Goal: Task Accomplishment & Management: Complete application form

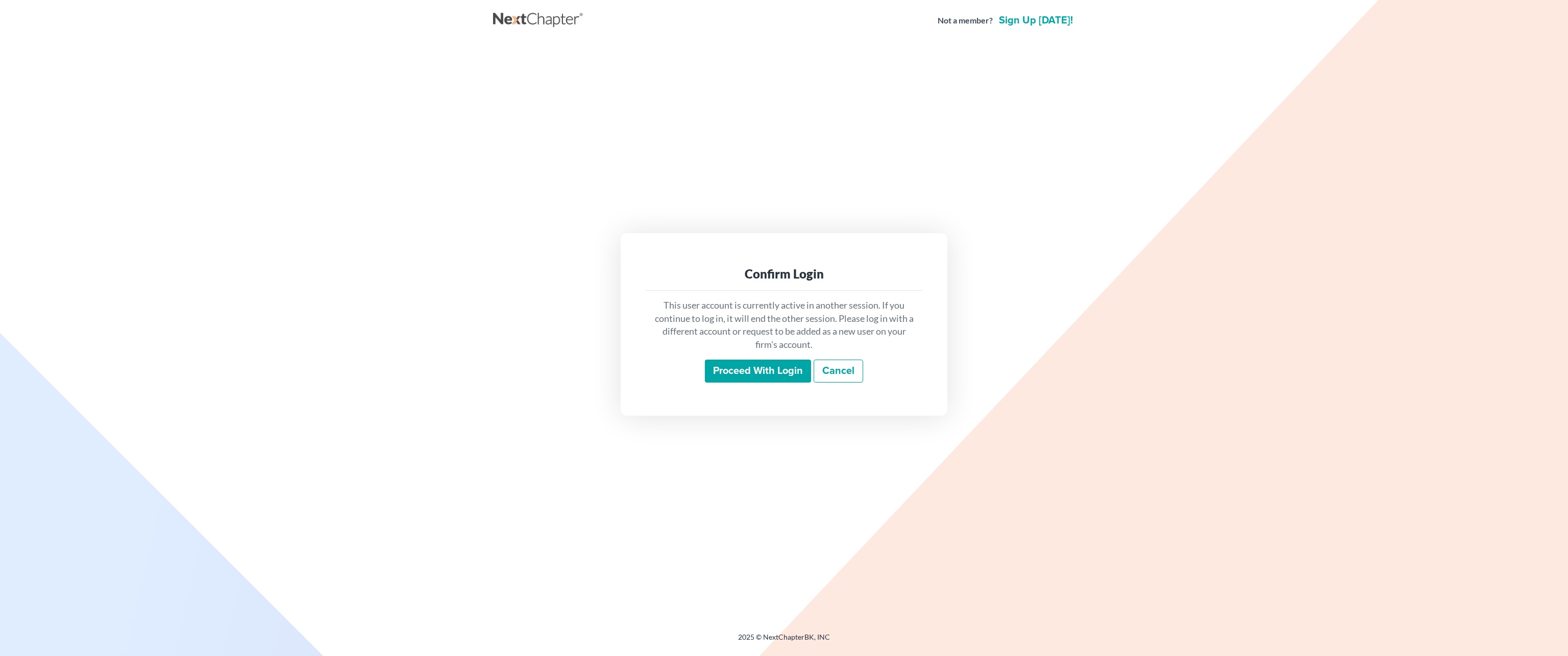
click at [752, 374] on input "Proceed with login" at bounding box center [758, 371] width 106 height 24
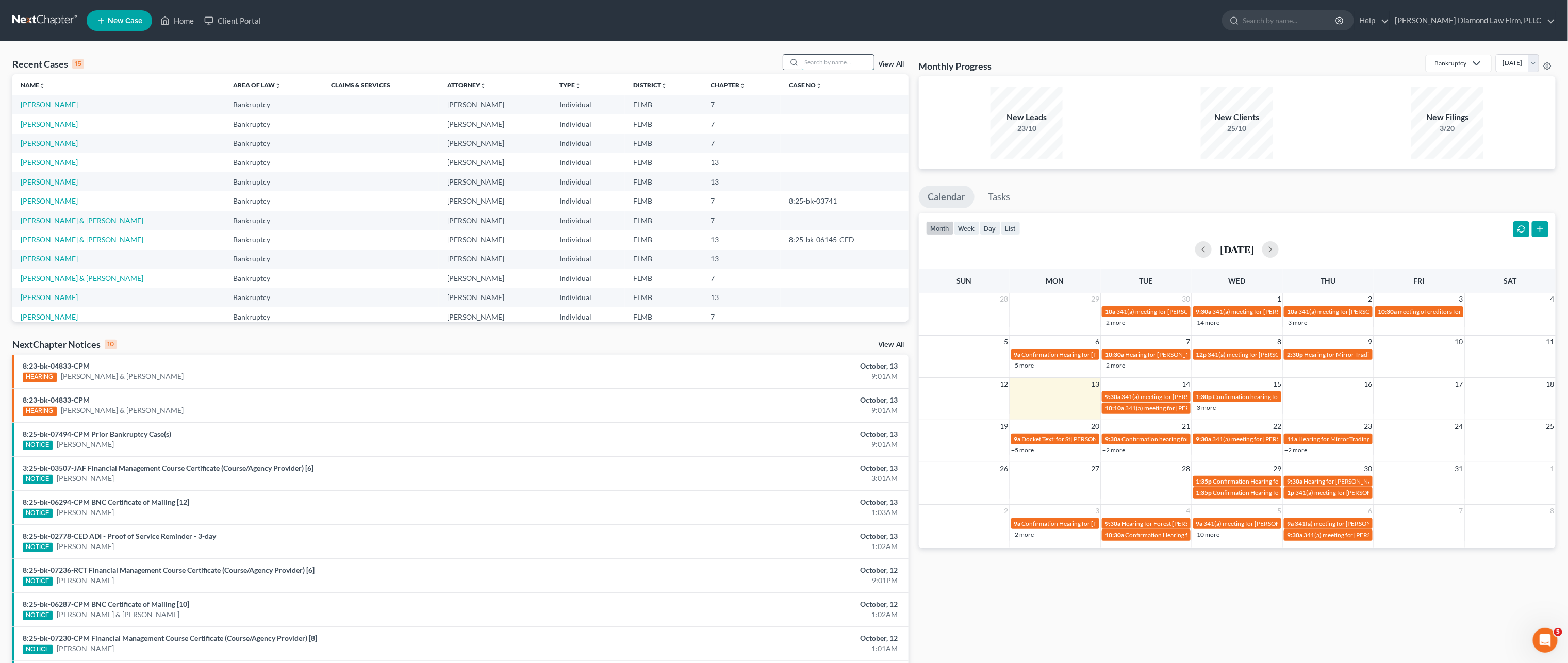
click at [828, 61] on input "search" at bounding box center [837, 62] width 72 height 15
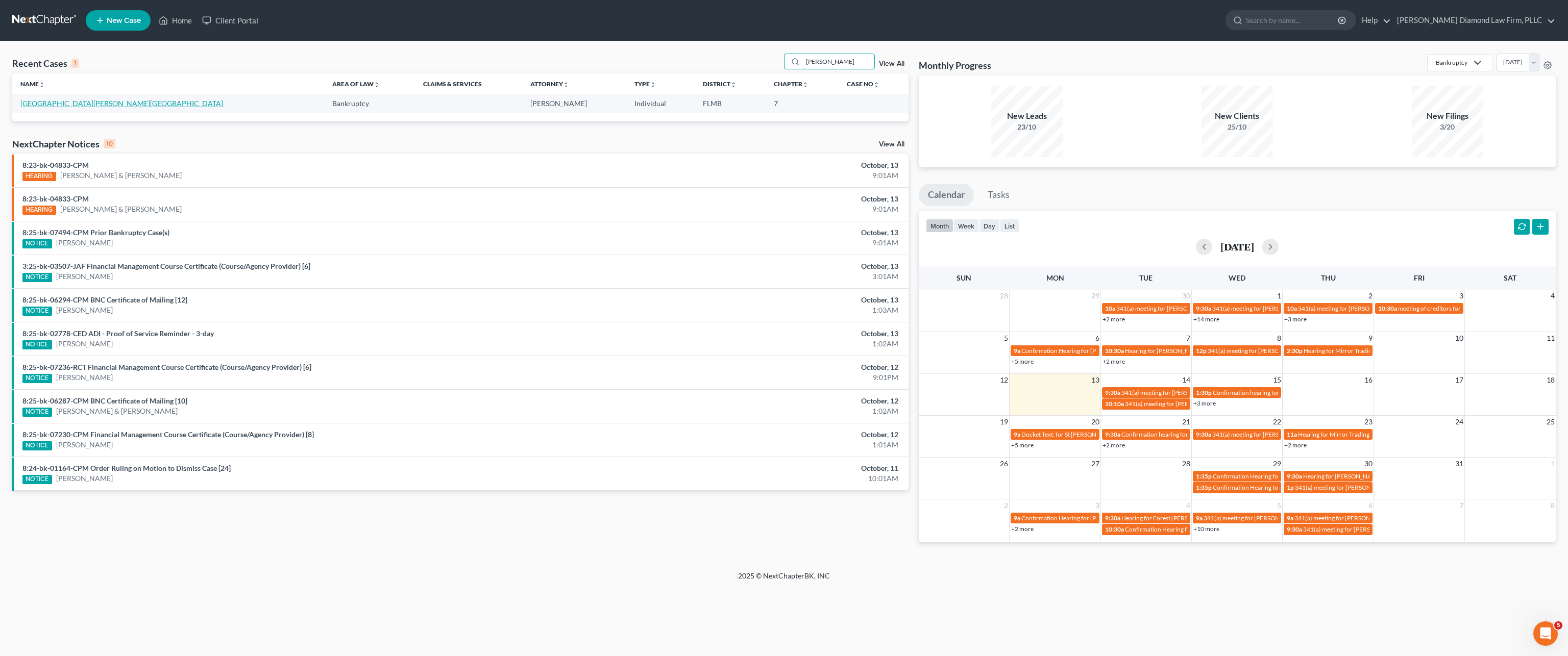
type input "[PERSON_NAME]"
click at [41, 104] on link "[GEOGRAPHIC_DATA][PERSON_NAME][GEOGRAPHIC_DATA]" at bounding box center [122, 103] width 203 height 9
select select "7"
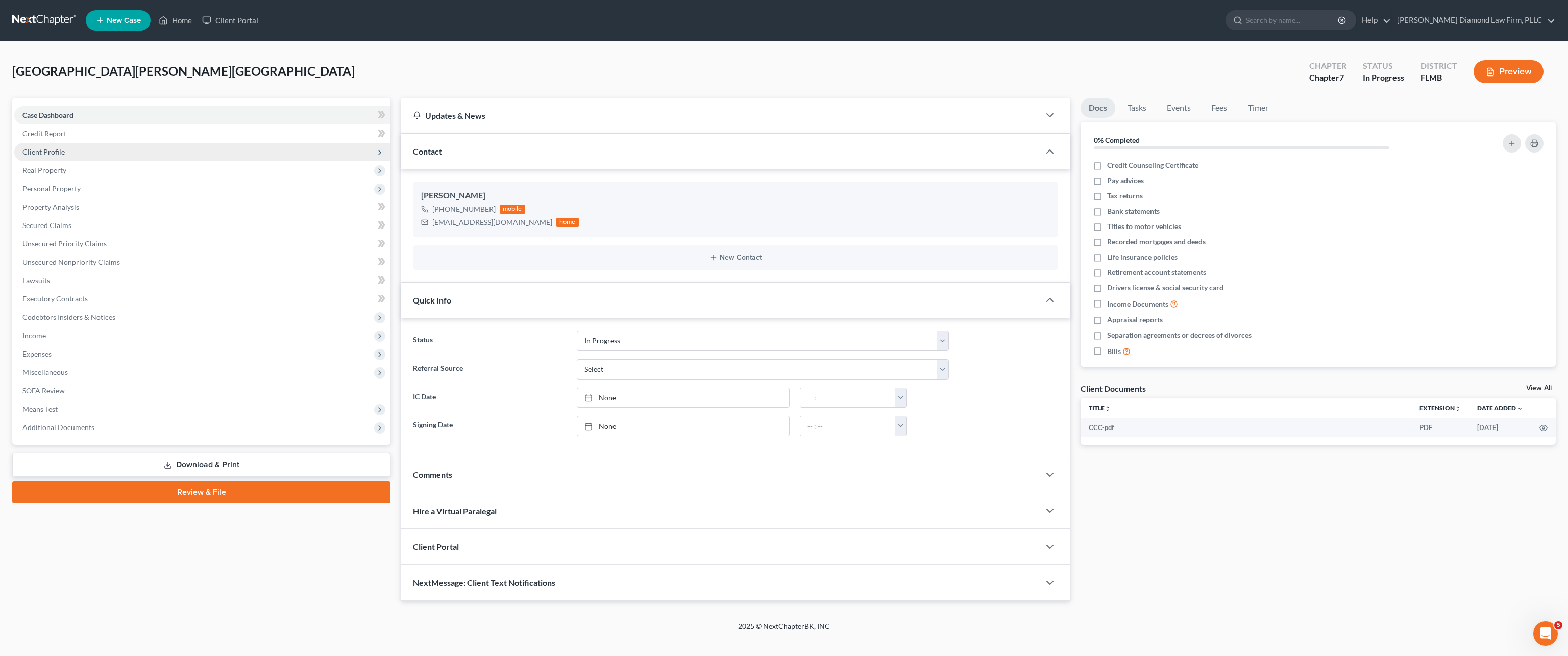
click at [63, 150] on span "Client Profile" at bounding box center [202, 152] width 376 height 18
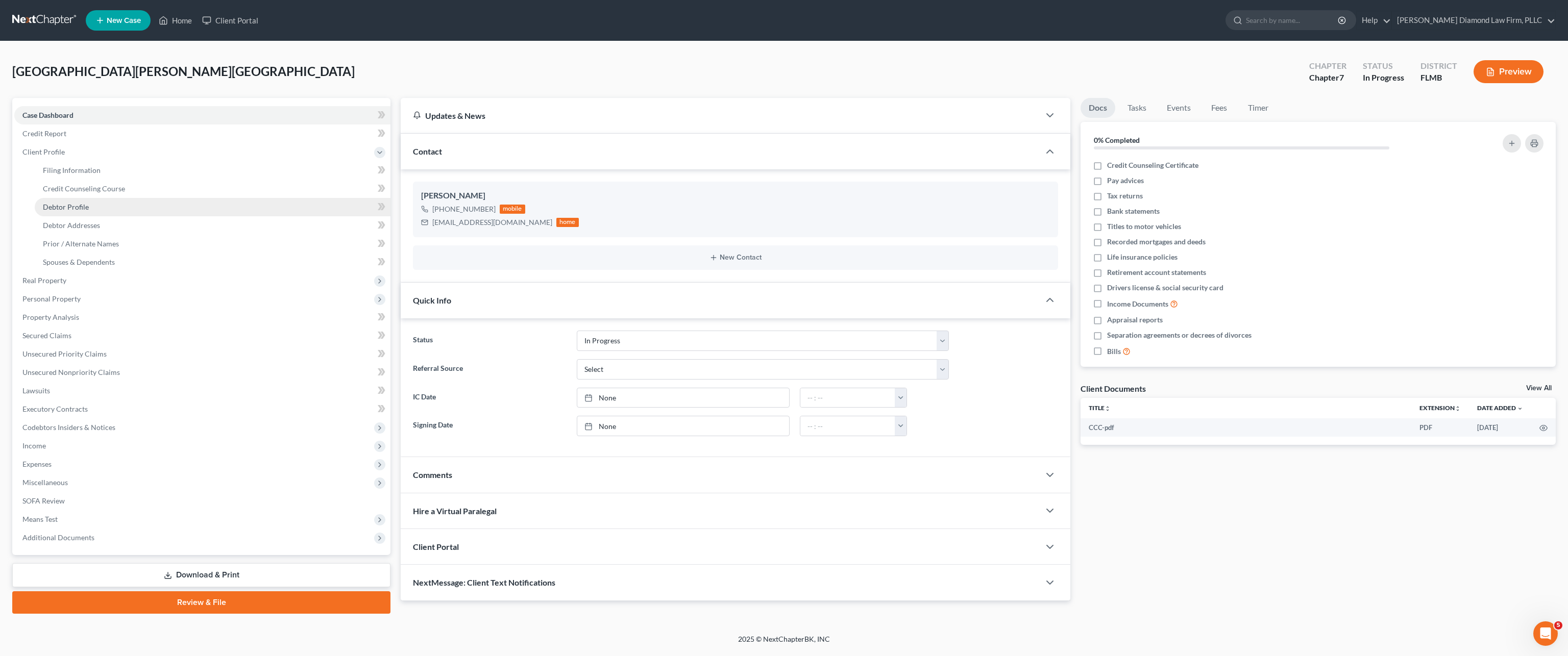
click at [90, 205] on link "Debtor Profile" at bounding box center [212, 207] width 355 height 18
select select "0"
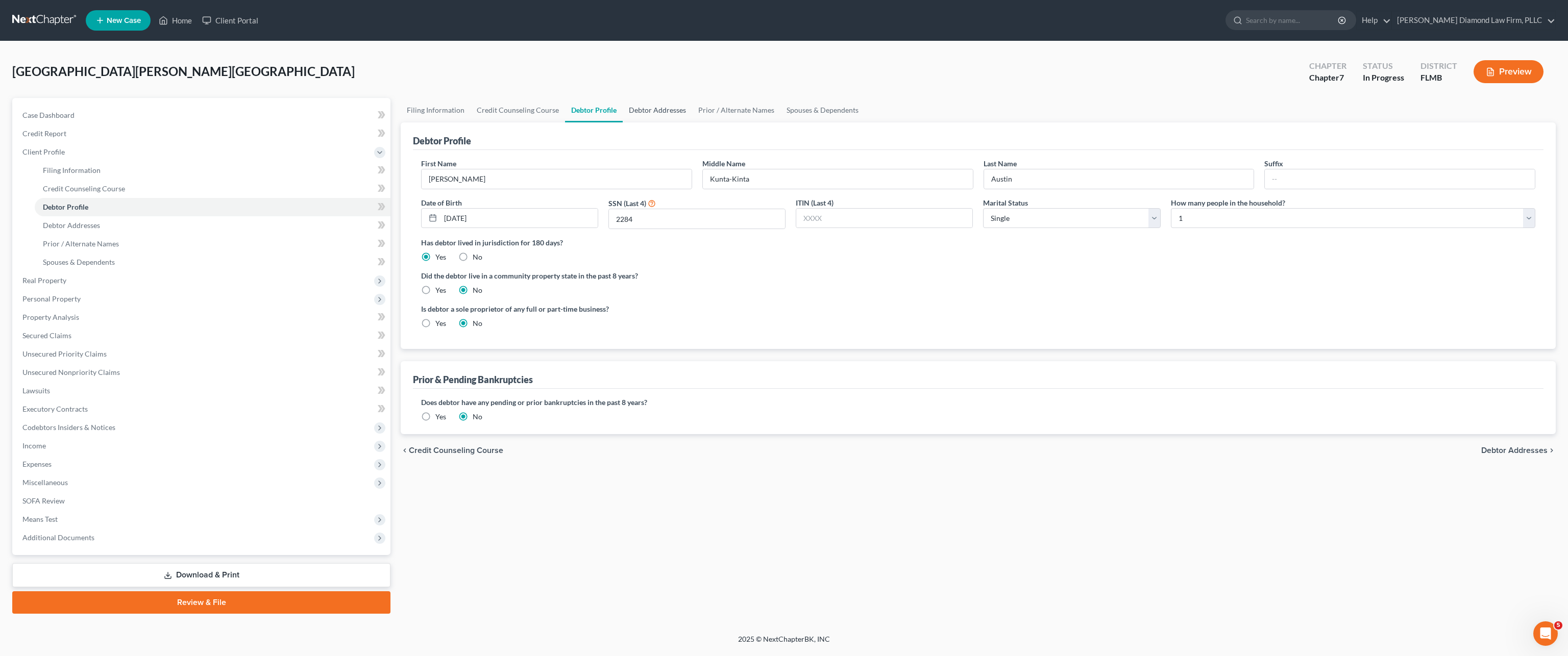
click at [668, 116] on link "Debtor Addresses" at bounding box center [657, 110] width 69 height 24
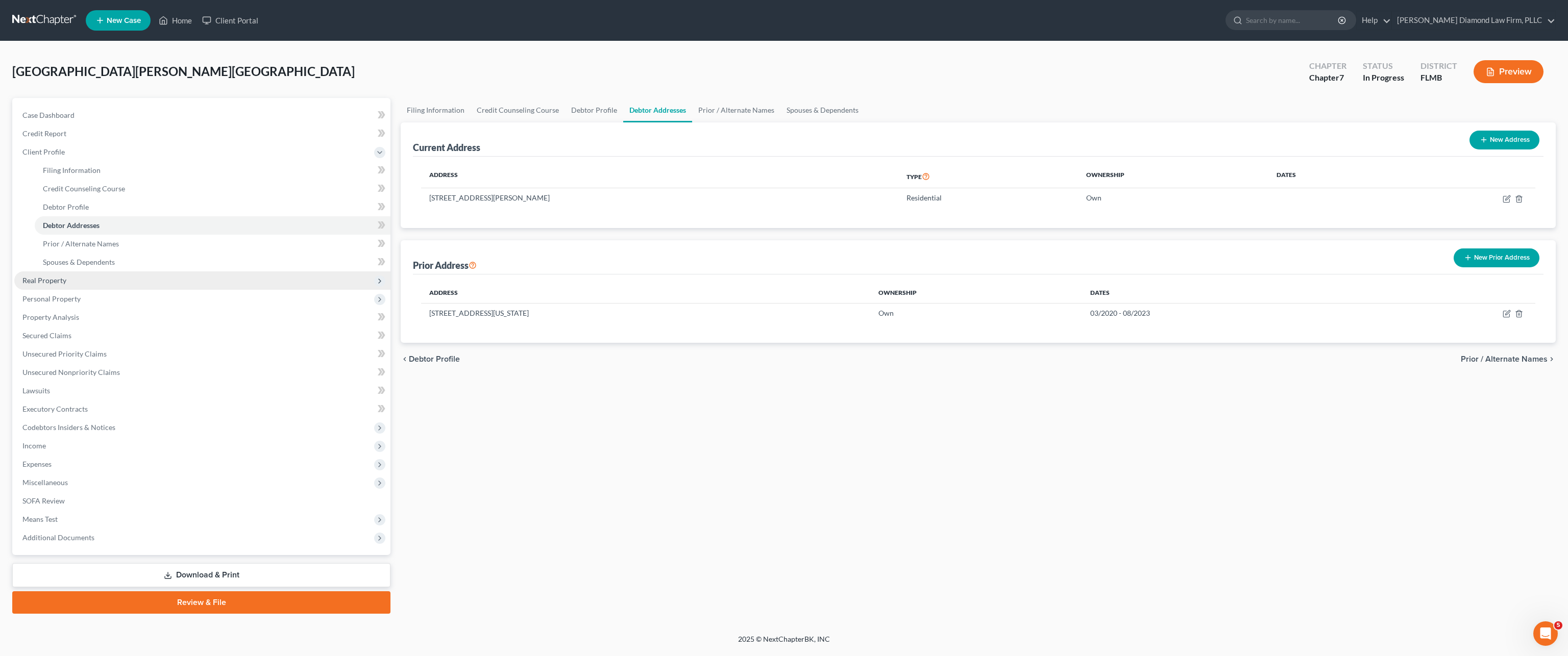
click at [68, 281] on span "Real Property" at bounding box center [202, 281] width 376 height 18
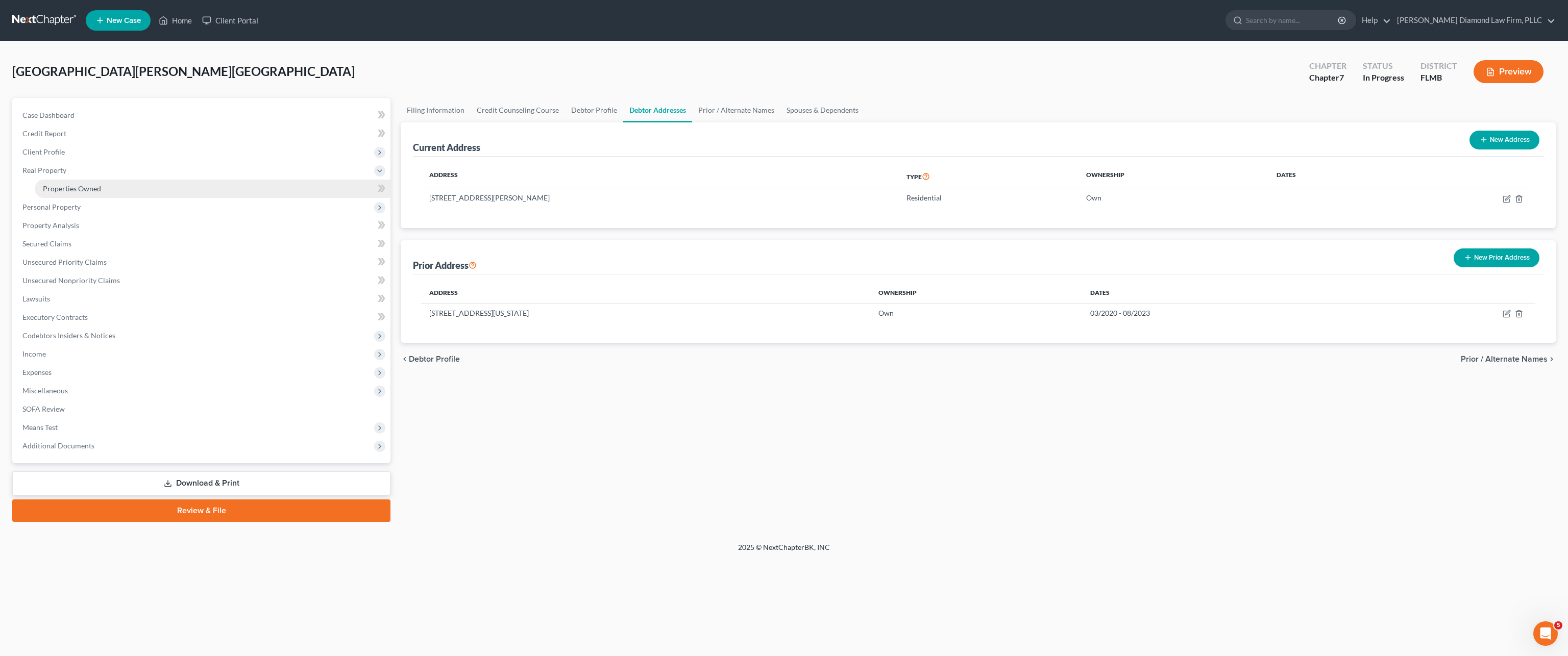
click at [89, 185] on span "Properties Owned" at bounding box center [72, 189] width 58 height 9
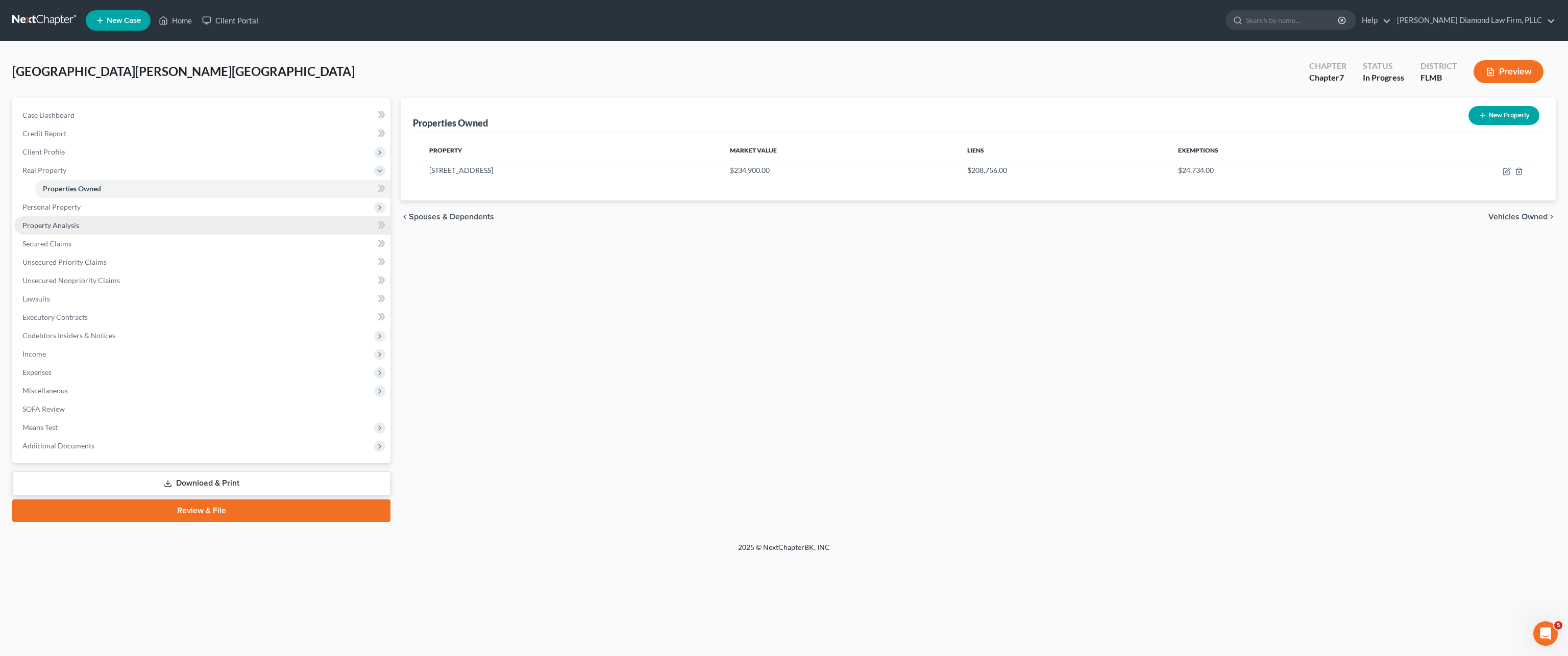
click at [82, 229] on link "Property Analysis" at bounding box center [202, 226] width 376 height 18
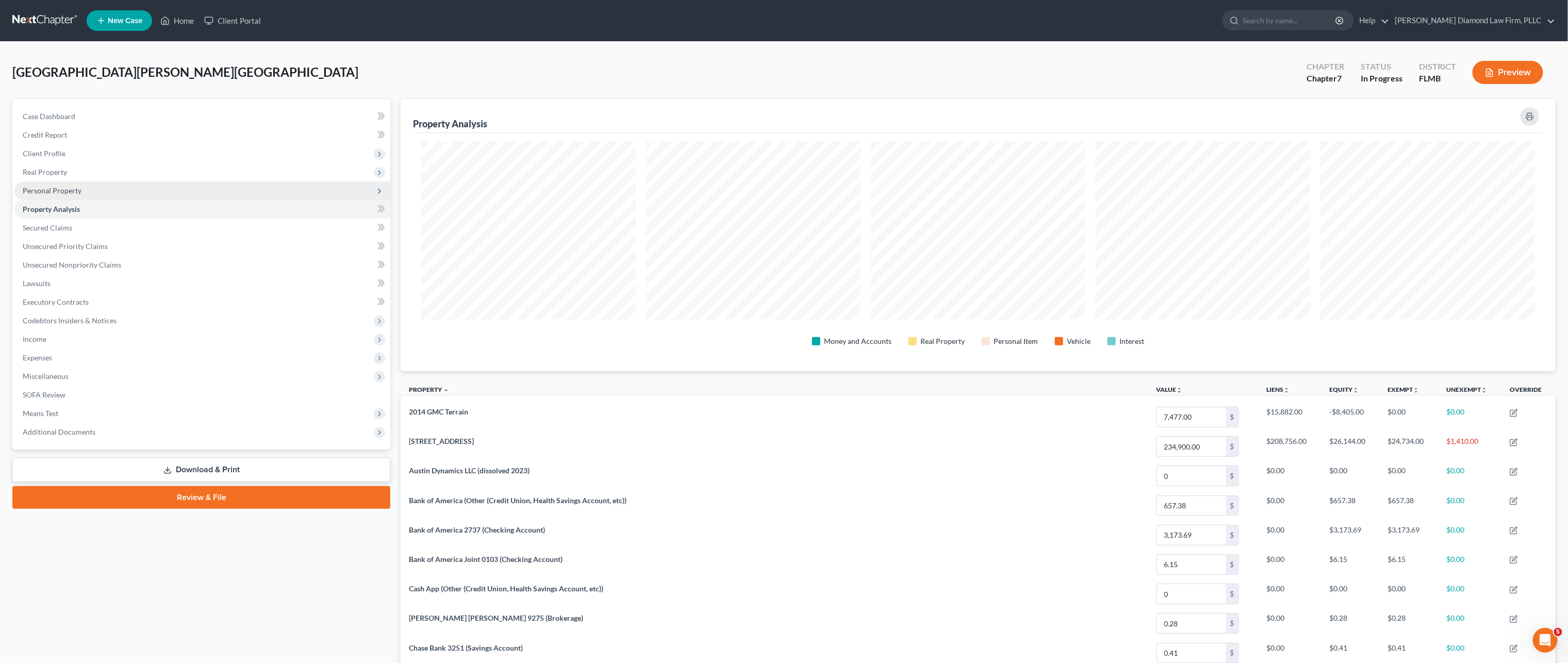
click at [93, 187] on span "Personal Property" at bounding box center [202, 191] width 376 height 18
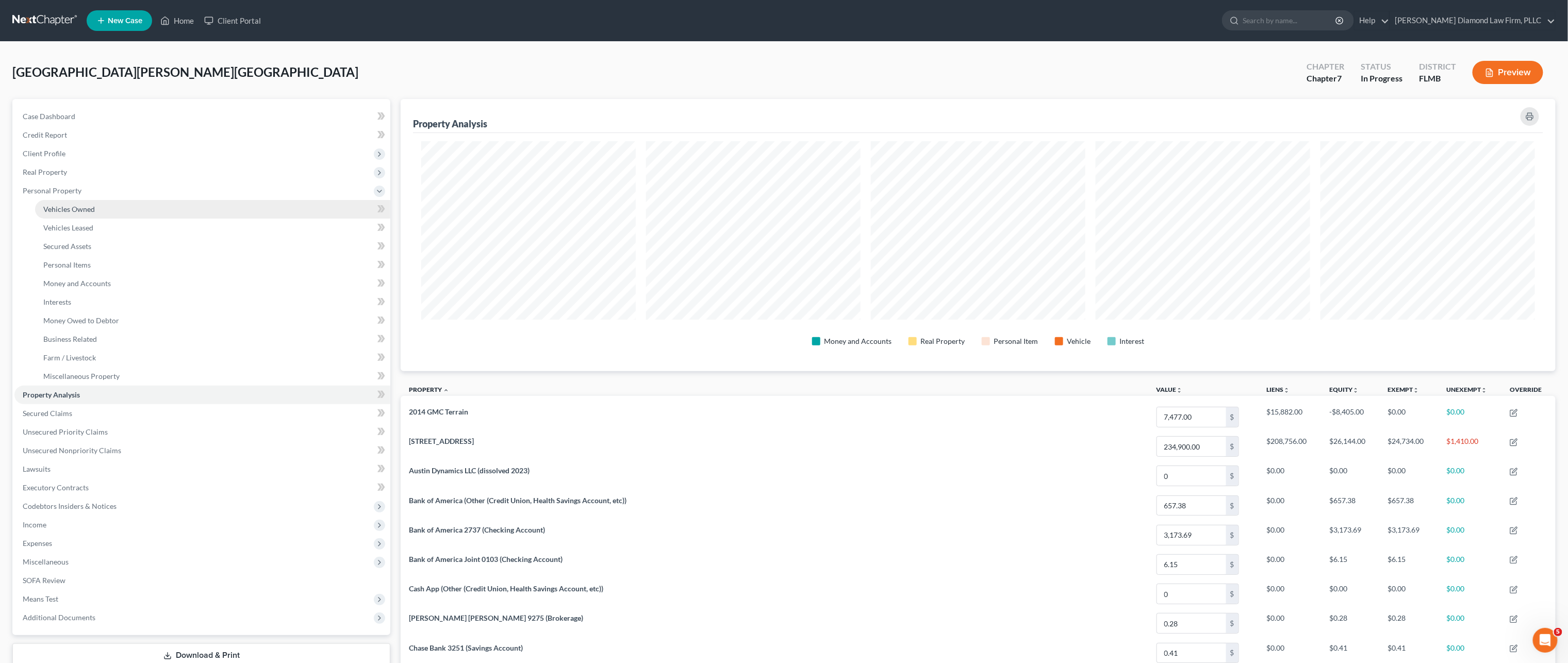
click at [97, 208] on link "Vehicles Owned" at bounding box center [213, 209] width 355 height 18
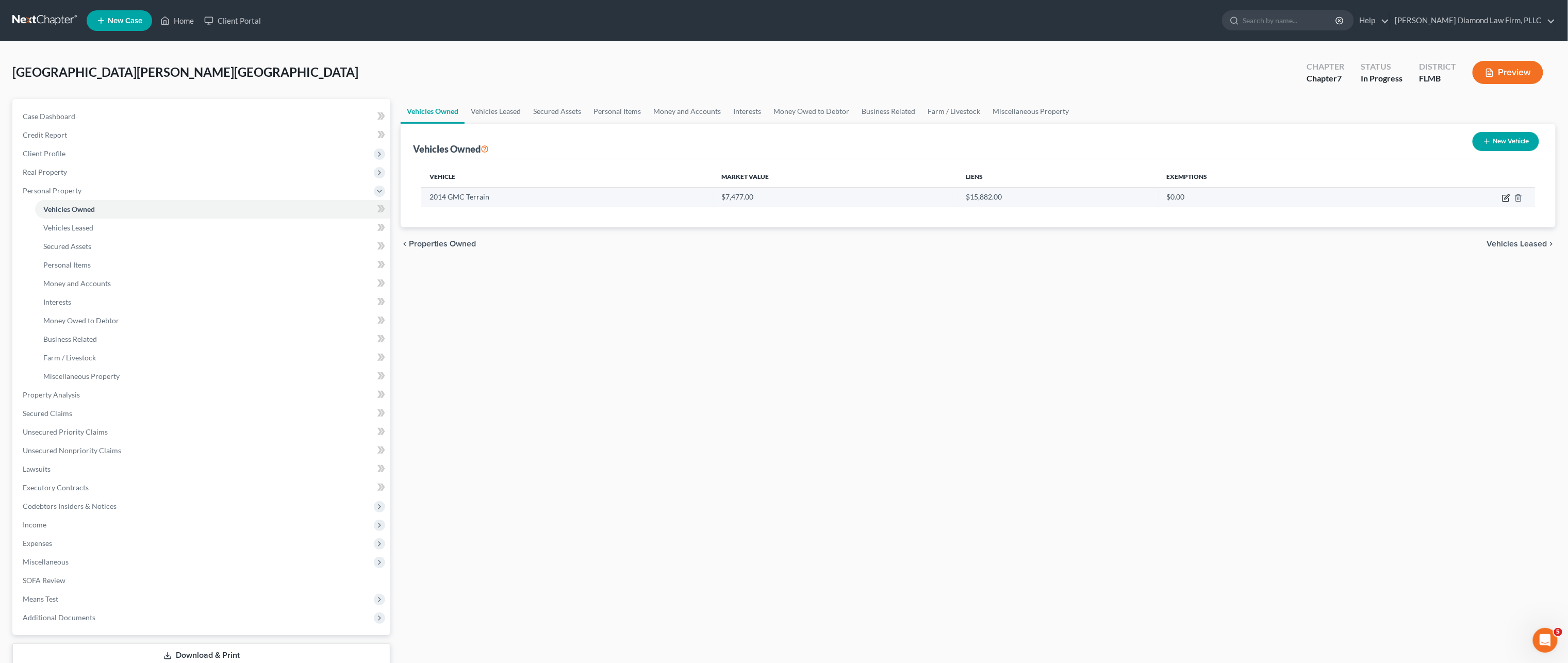
click at [1506, 197] on icon "button" at bounding box center [1506, 197] width 8 height 8
select select "0"
select select "12"
select select "2"
select select "0"
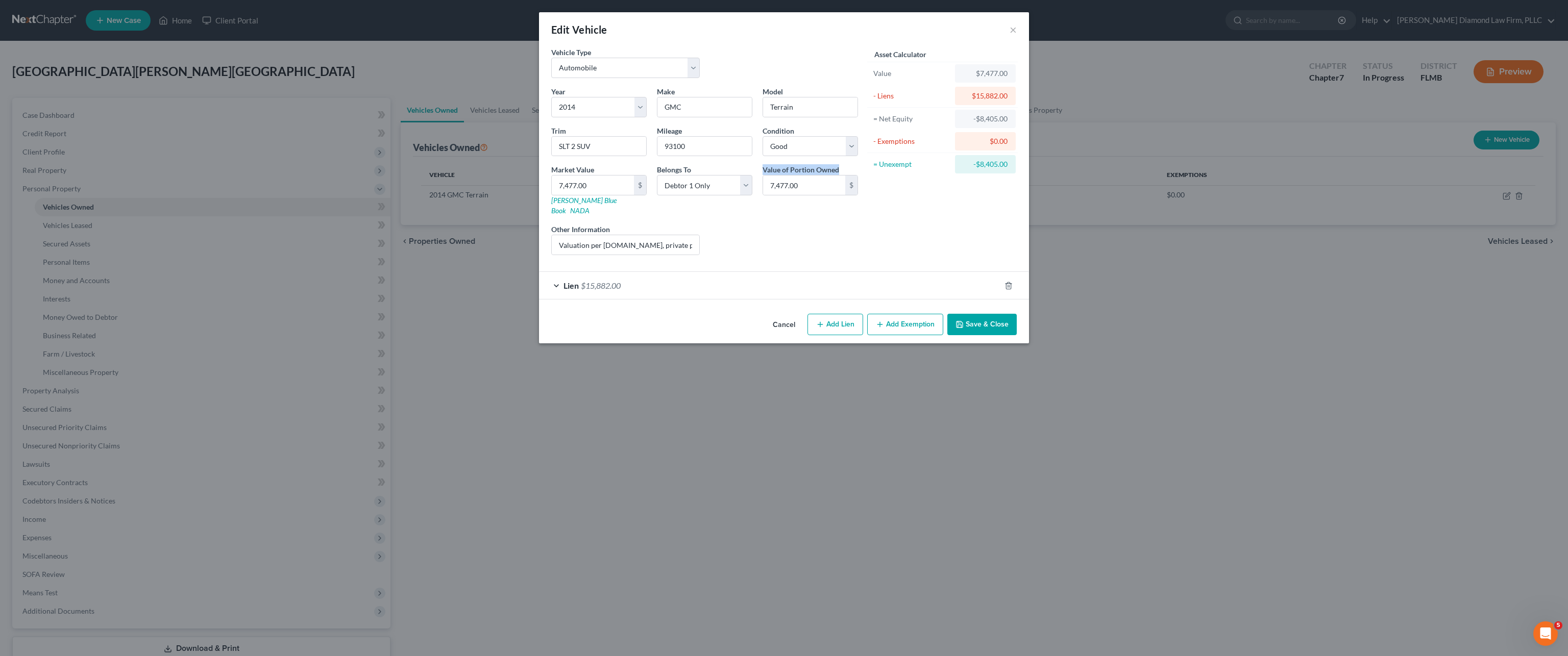
drag, startPoint x: 763, startPoint y: 169, endPoint x: 841, endPoint y: 171, distance: 78.0
click at [841, 171] on div "Value of Portion Owned 7,477.00 $" at bounding box center [810, 190] width 106 height 52
click at [1014, 28] on button "×" at bounding box center [1013, 30] width 7 height 12
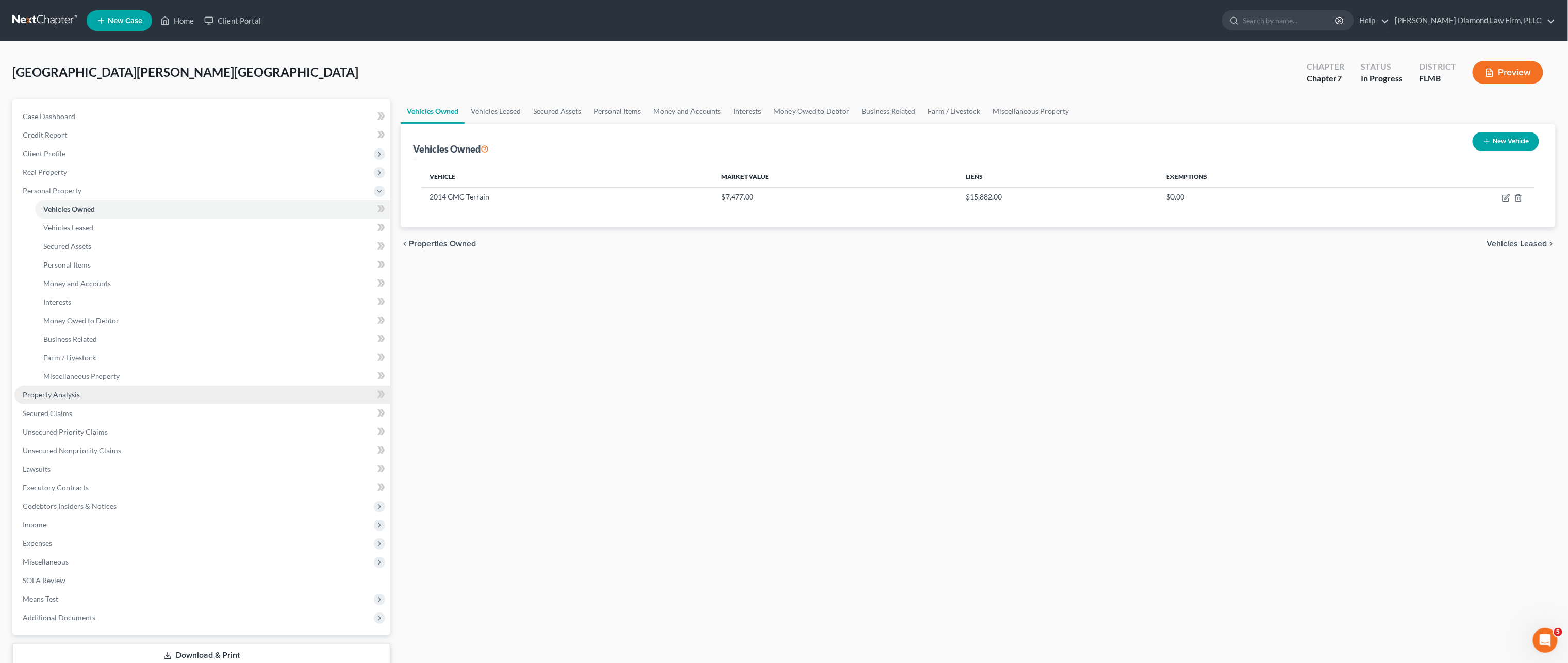
click at [81, 394] on link "Property Analysis" at bounding box center [202, 395] width 376 height 18
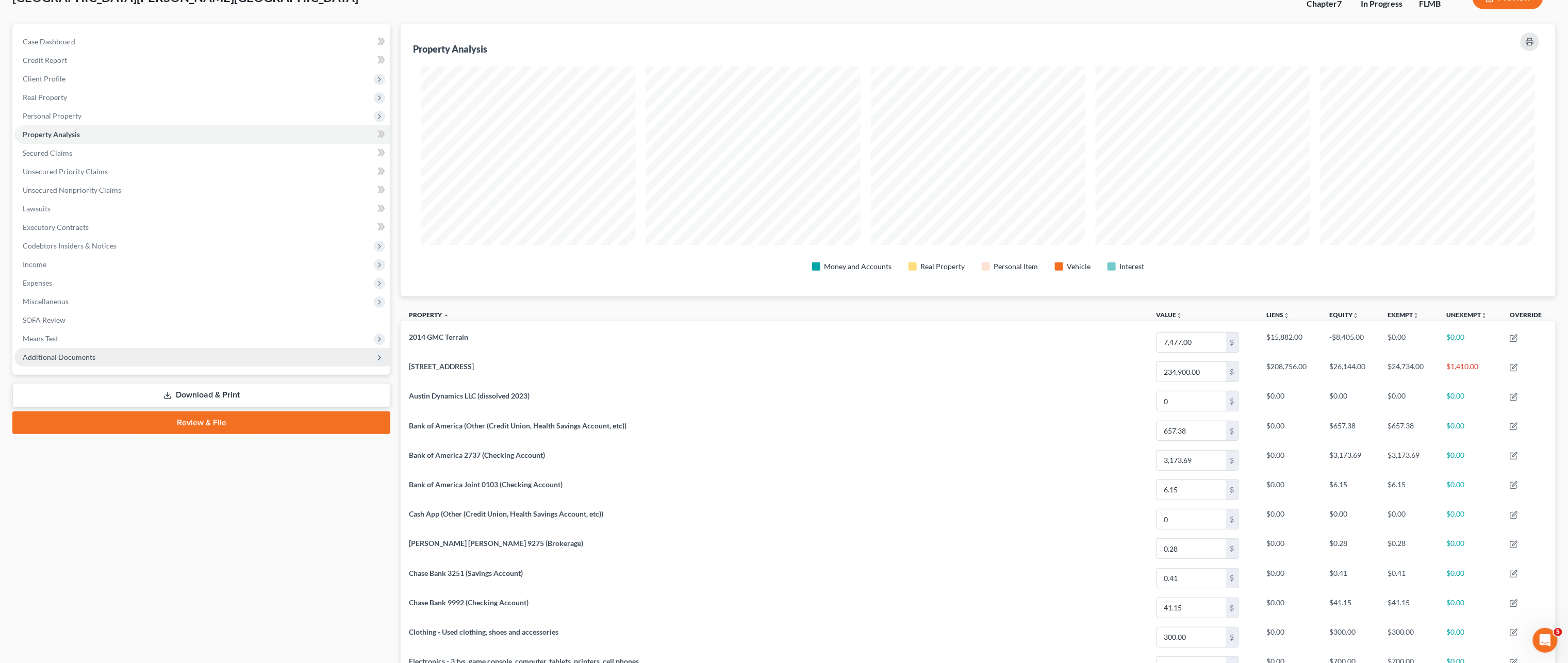
scroll to position [103, 0]
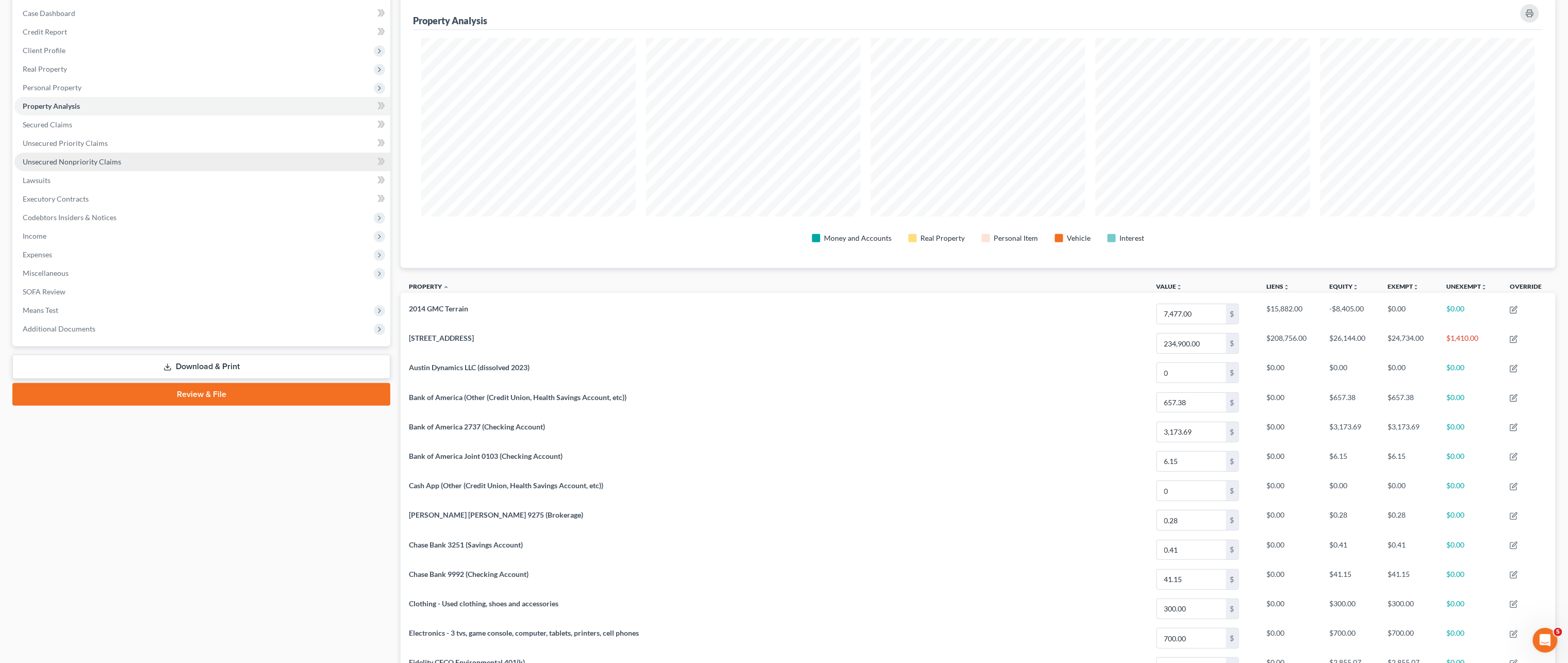
click at [104, 164] on span "Unsecured Nonpriority Claims" at bounding box center [72, 162] width 98 height 9
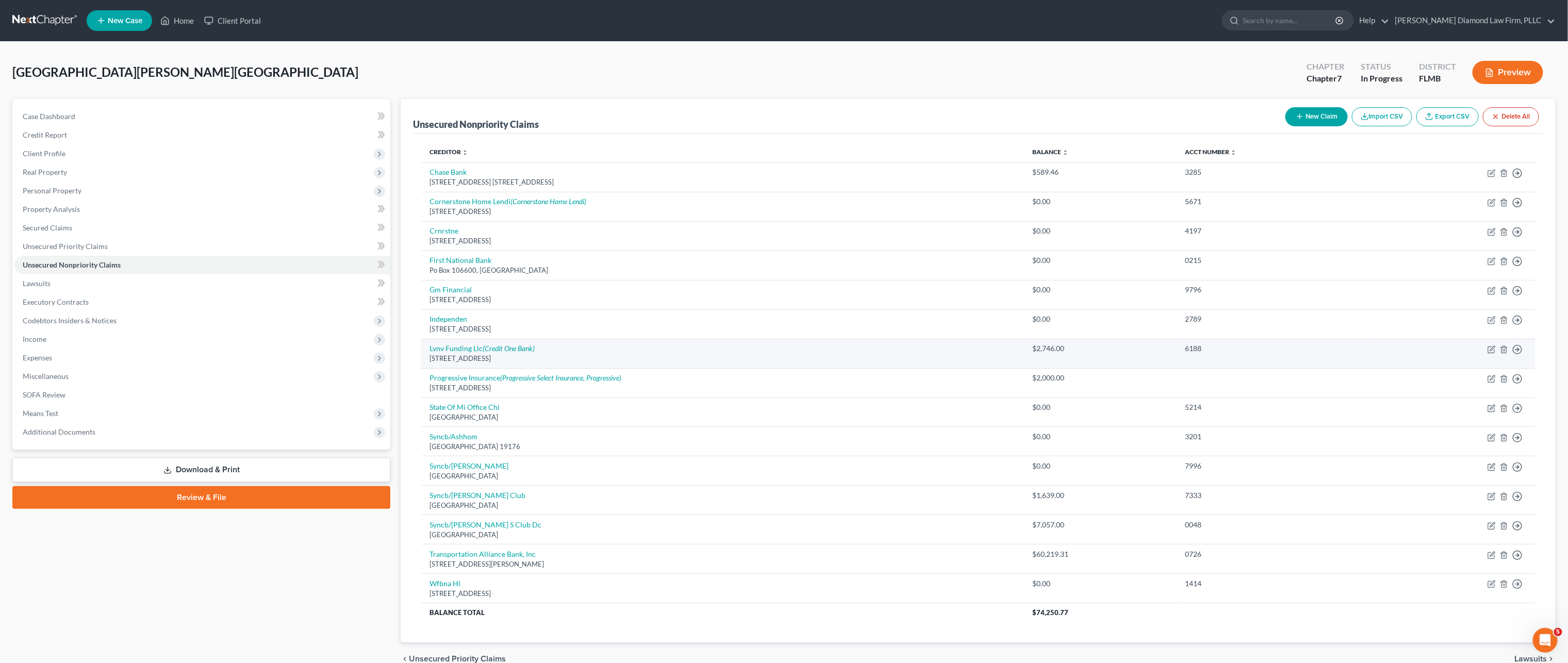
scroll to position [57, 0]
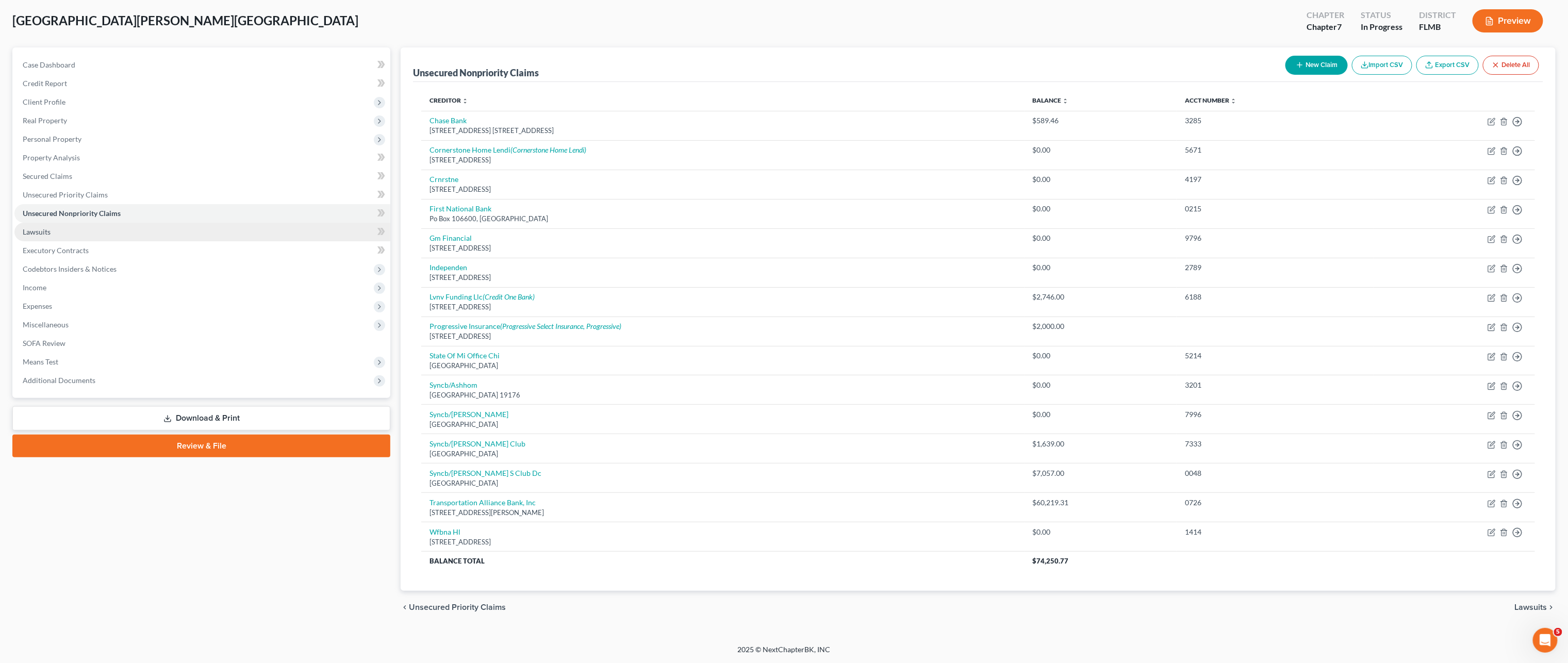
click at [89, 230] on link "Lawsuits" at bounding box center [202, 232] width 376 height 18
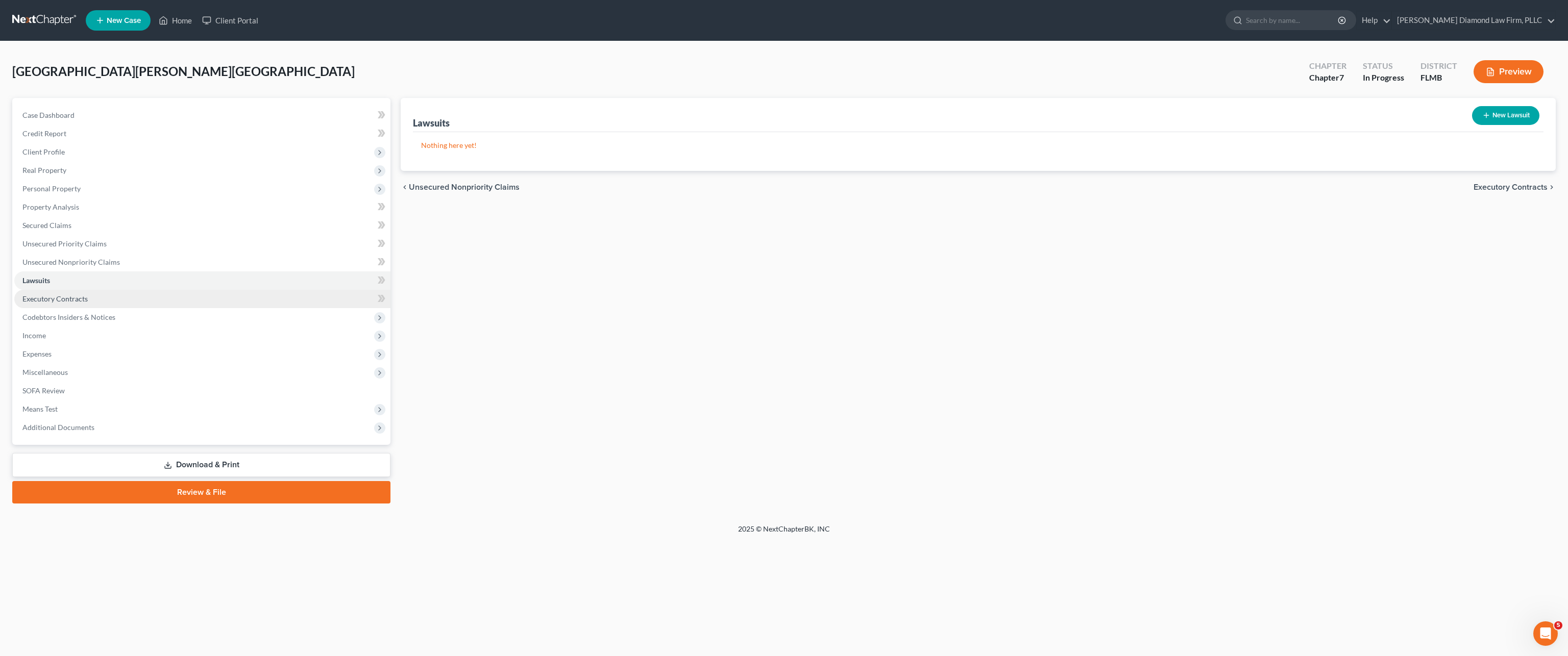
click at [86, 300] on span "Executory Contracts" at bounding box center [55, 299] width 65 height 9
click at [79, 340] on span "Income" at bounding box center [202, 336] width 376 height 18
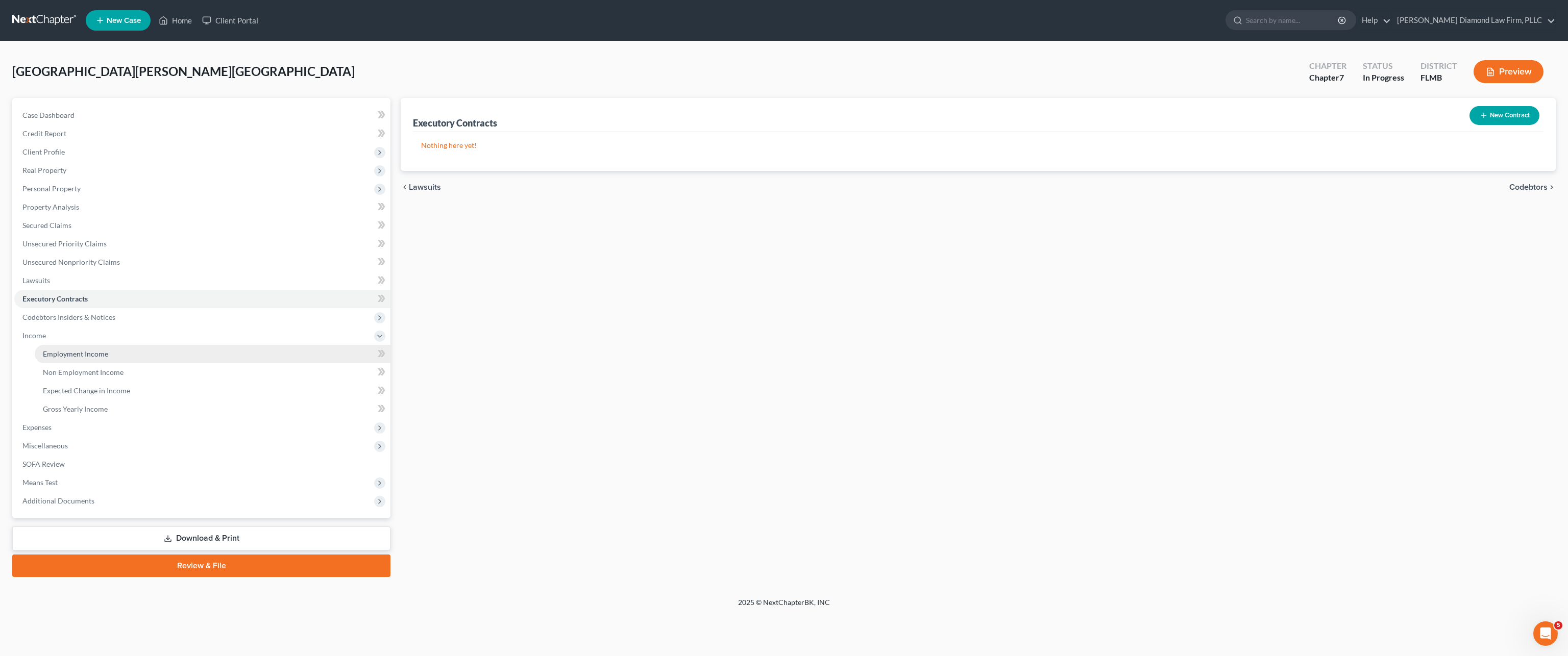
click at [90, 351] on span "Employment Income" at bounding box center [75, 354] width 65 height 9
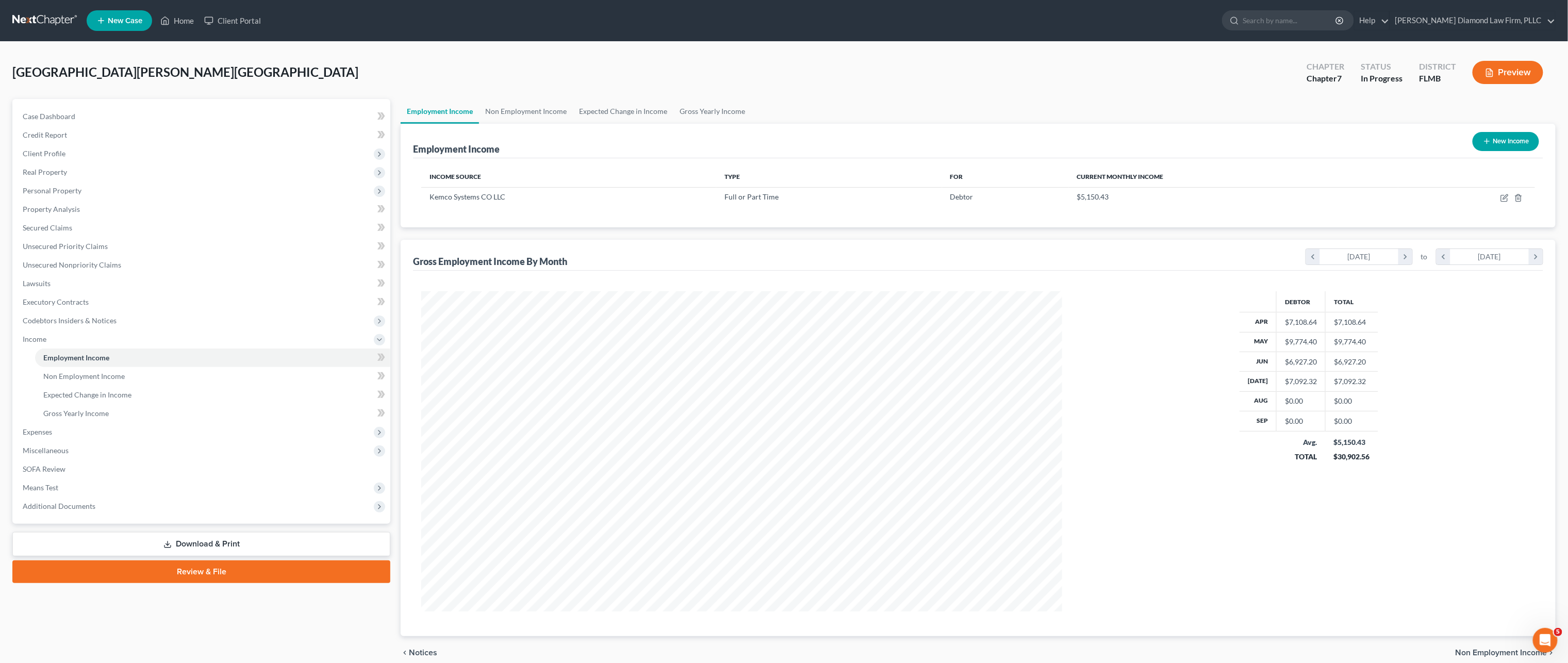
scroll to position [320, 662]
click at [541, 113] on link "Non Employment Income" at bounding box center [526, 111] width 94 height 25
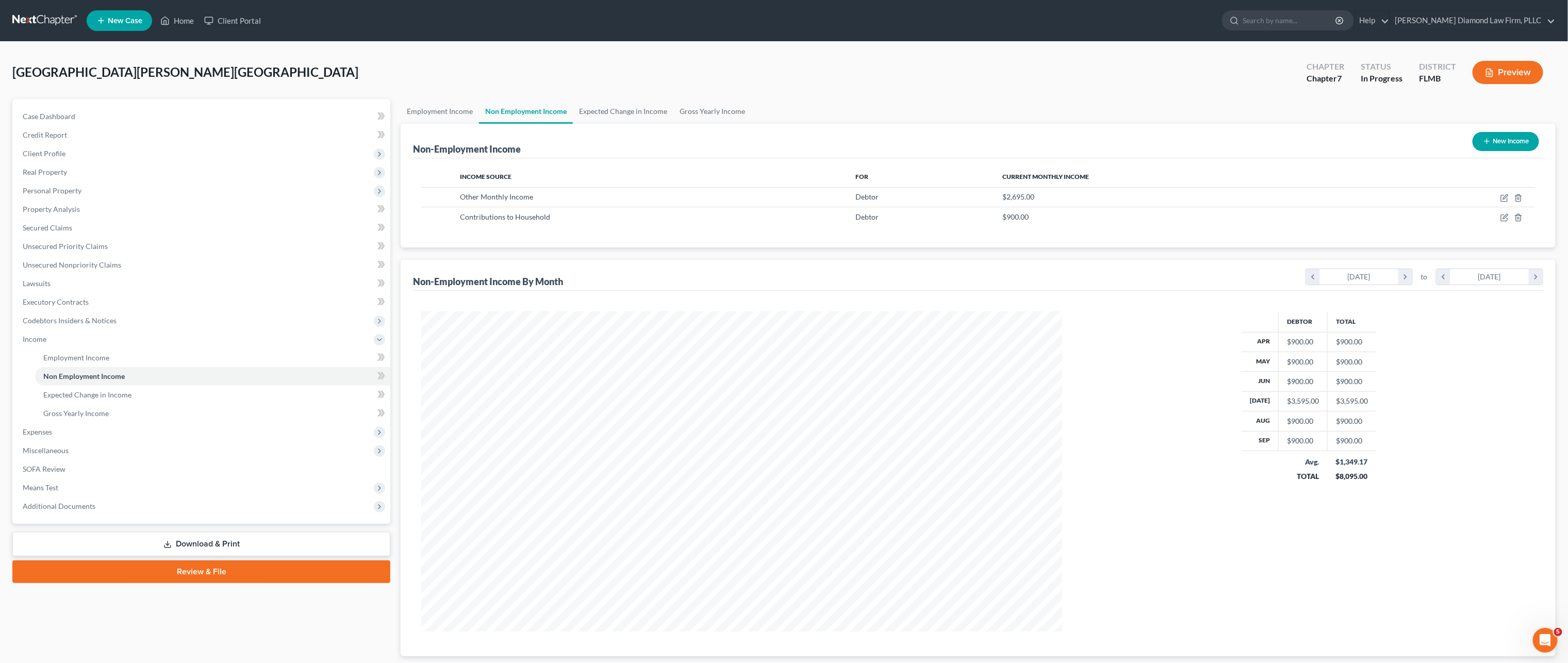
scroll to position [320, 662]
click at [73, 436] on span "Expenses" at bounding box center [202, 432] width 376 height 18
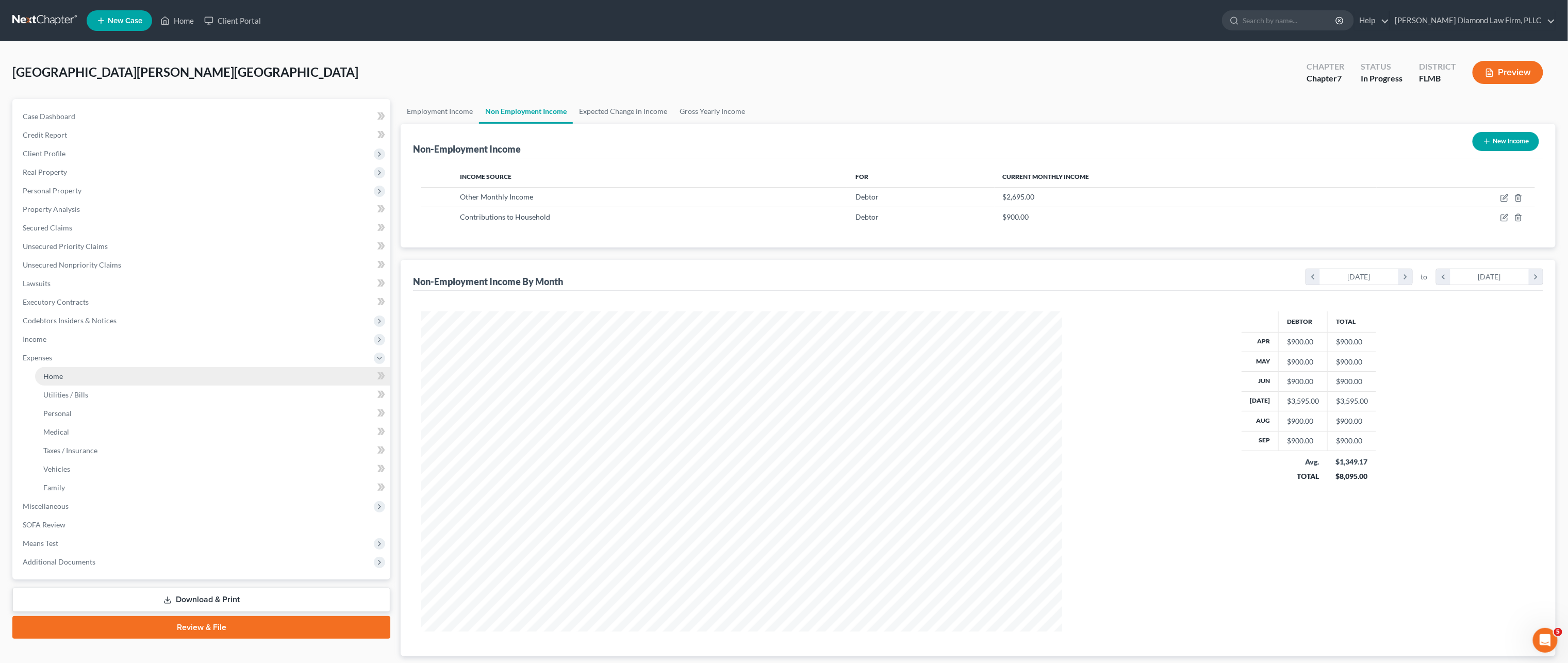
click at [66, 378] on link "Home" at bounding box center [213, 376] width 355 height 18
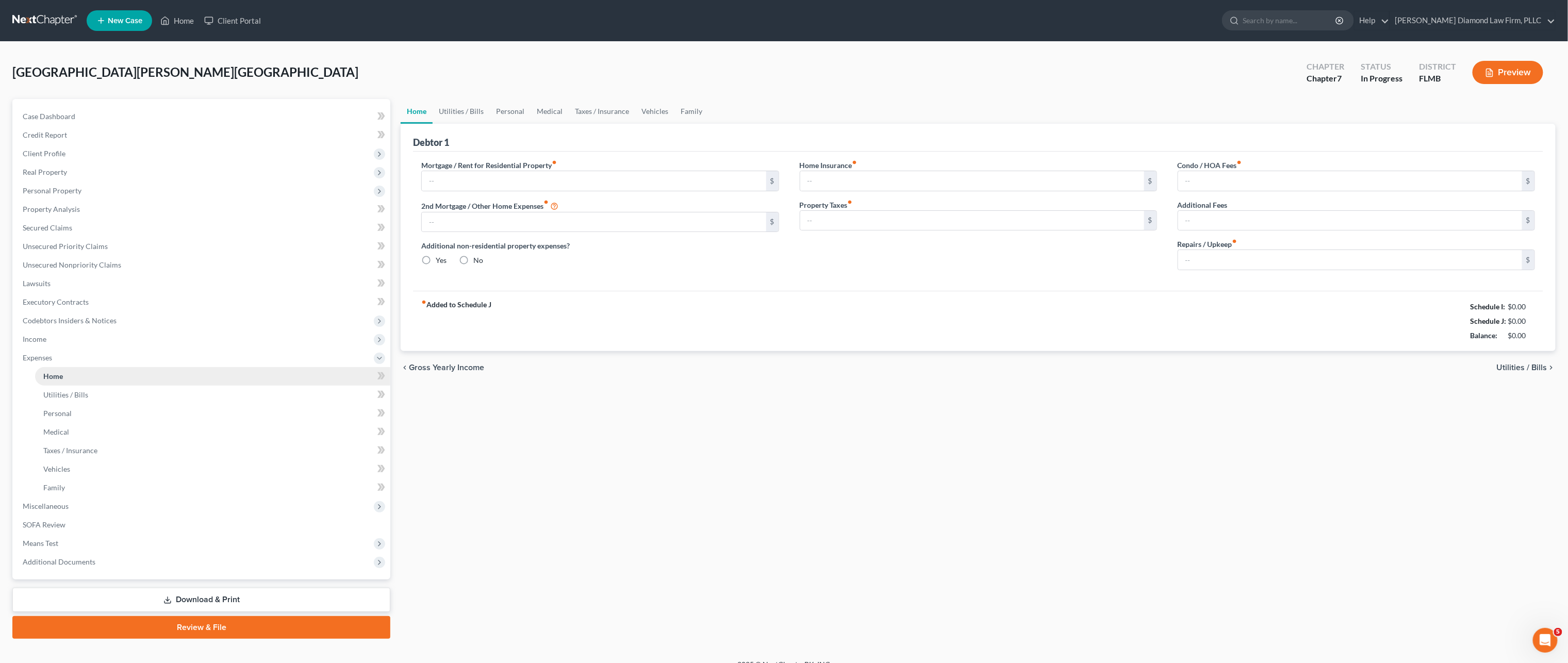
type input "2,365.34"
type input "0.00"
radio input "true"
type input "0.00"
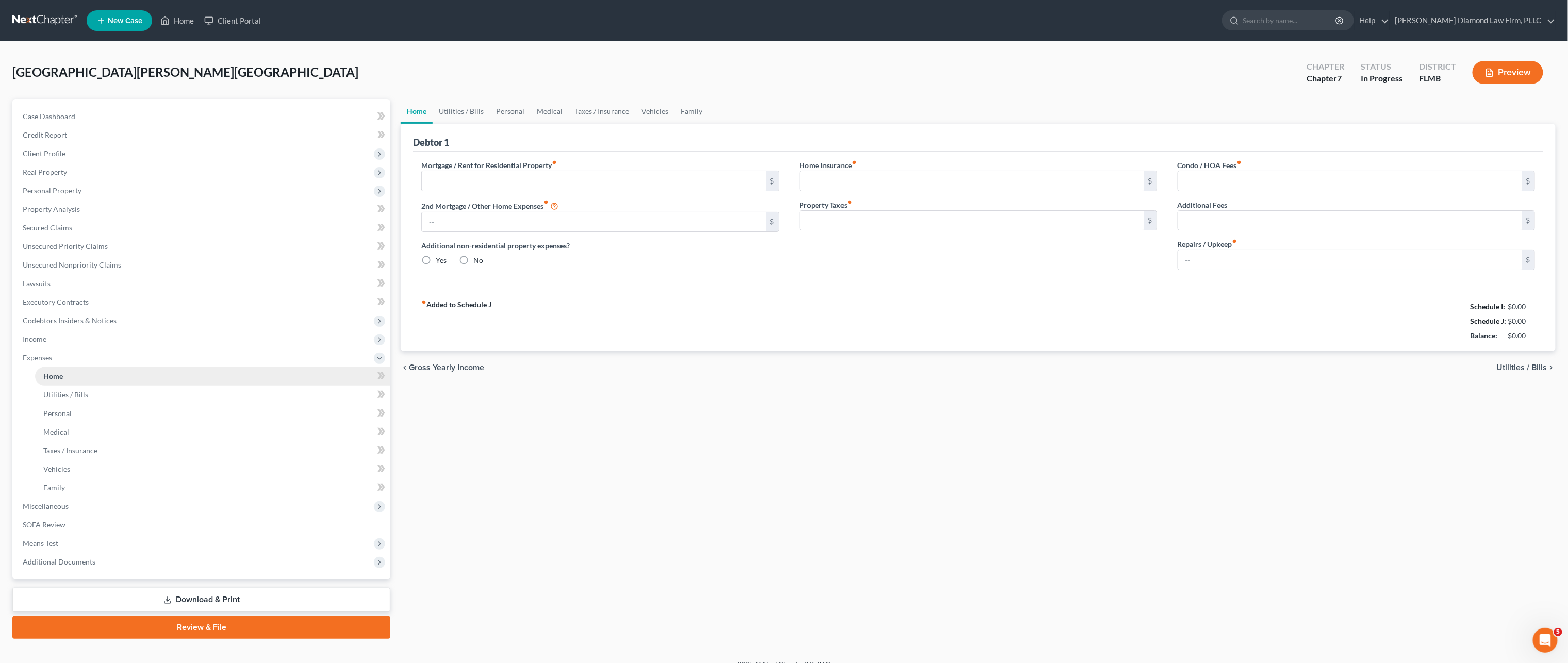
type input "0.00"
type input "200.00"
drag, startPoint x: 1537, startPoint y: 338, endPoint x: 1444, endPoint y: 304, distance: 99.0
click at [1444, 304] on div "fiber_manual_record Added to Schedule J Schedule I: $5,285.71 Schedule J: $5,69…" at bounding box center [978, 321] width 1130 height 60
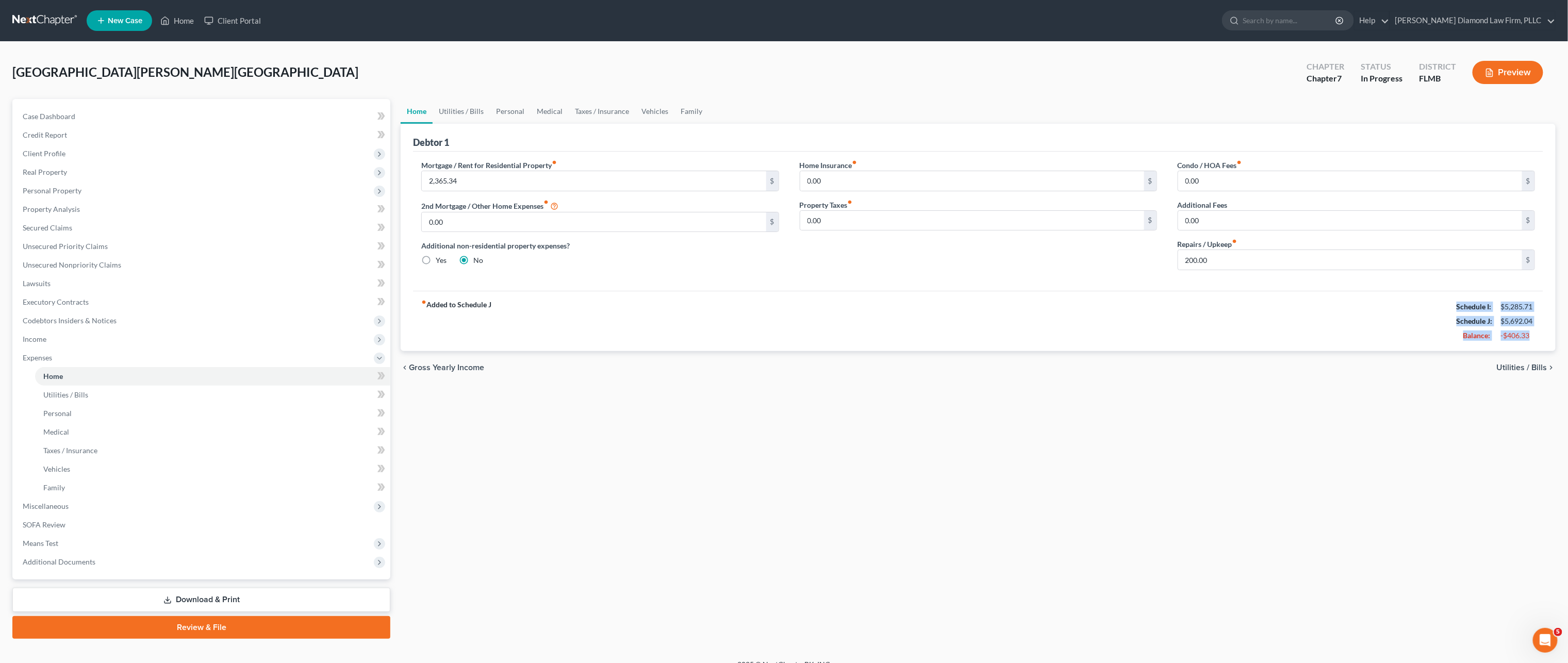
click at [1534, 341] on div "-$406.33" at bounding box center [1518, 336] width 34 height 10
click at [75, 346] on span "Income" at bounding box center [202, 339] width 376 height 18
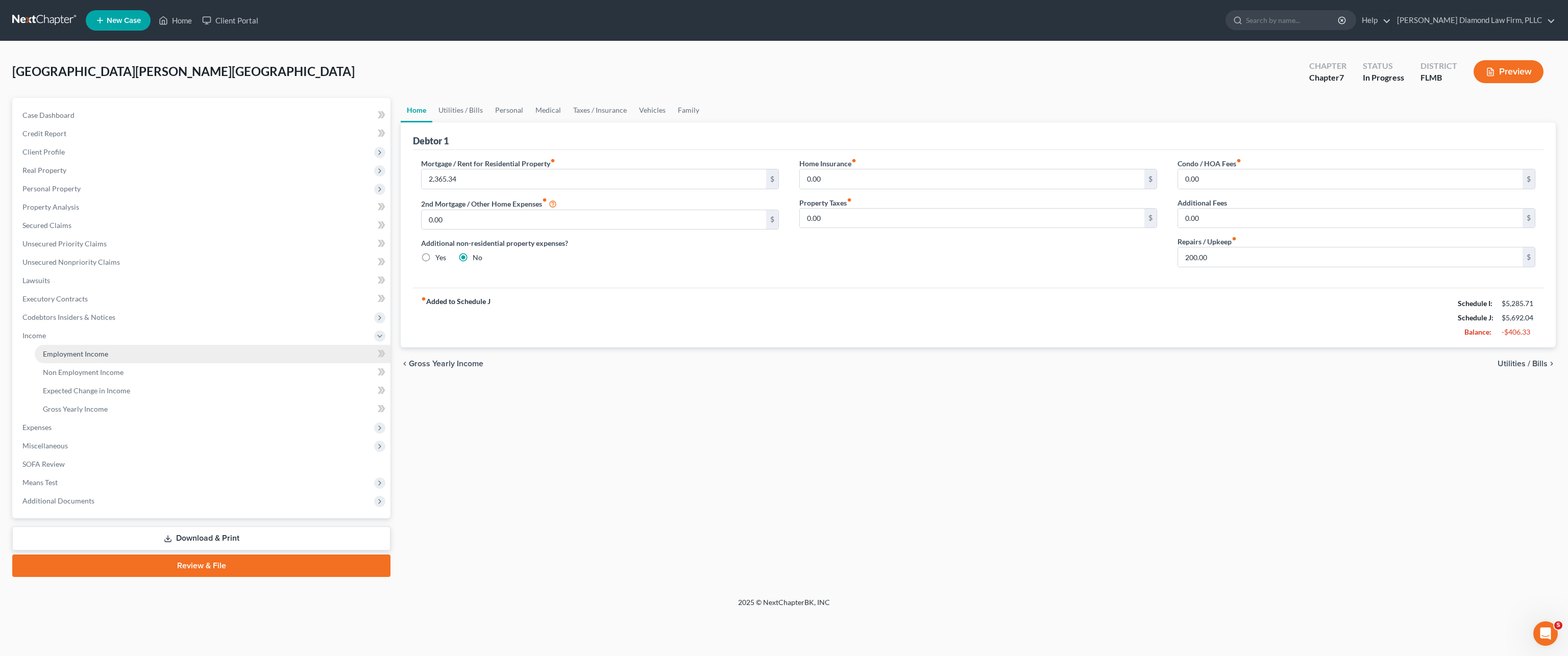
click at [75, 353] on span "Employment Income" at bounding box center [75, 354] width 65 height 9
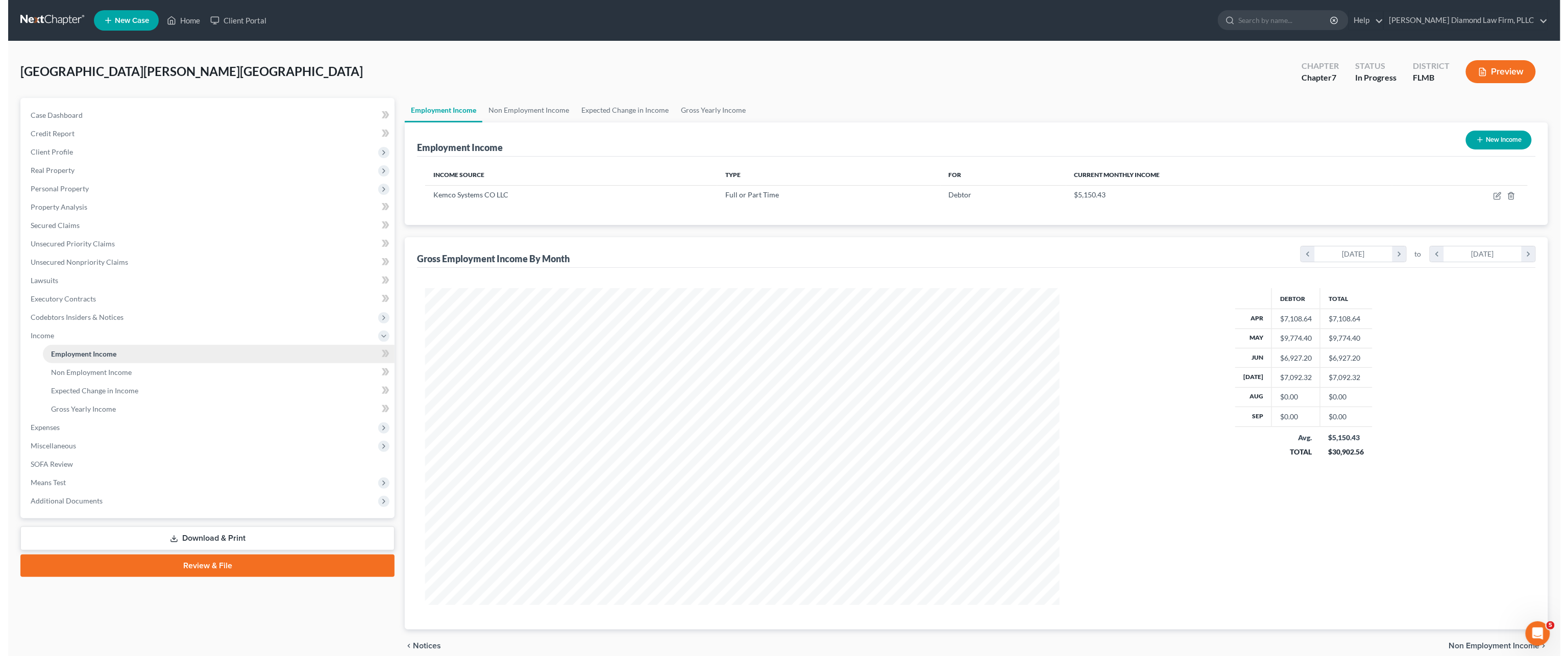
scroll to position [316, 655]
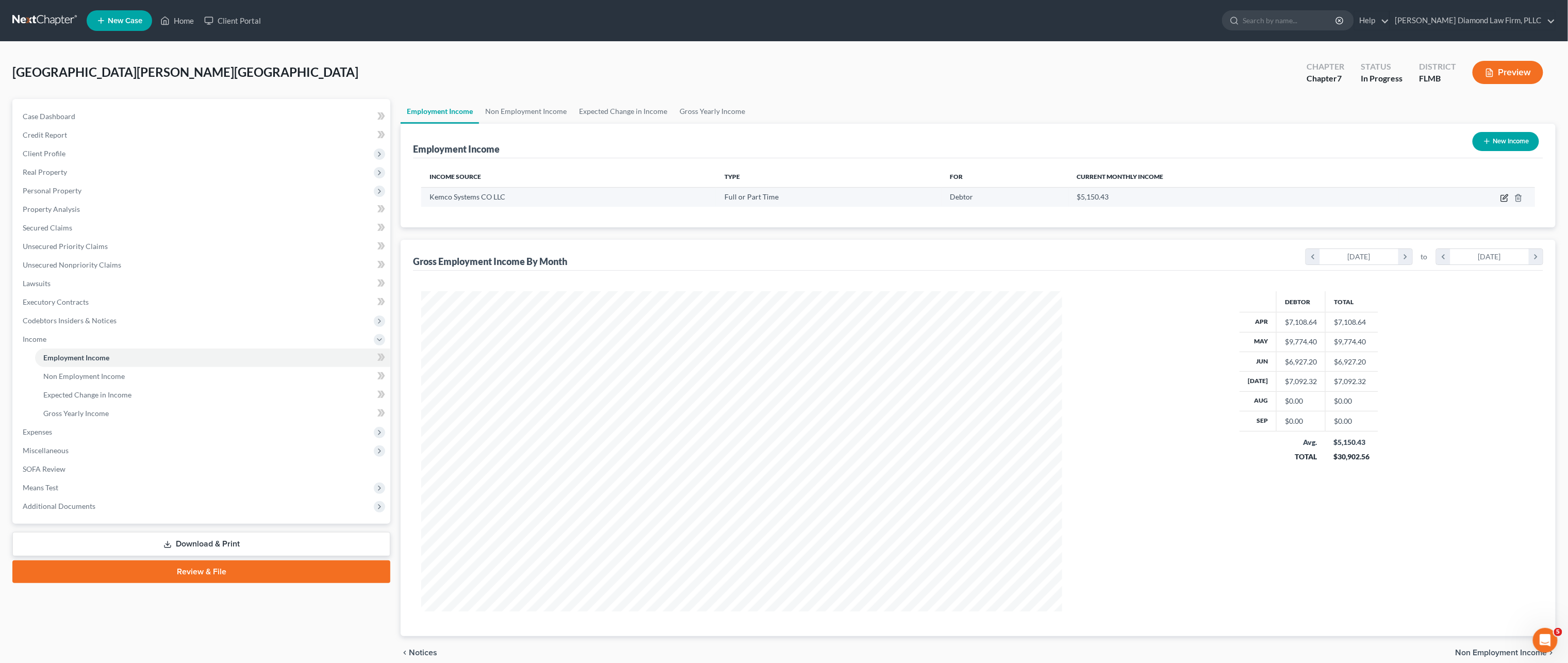
click at [1503, 200] on icon "button" at bounding box center [1504, 197] width 8 height 8
select select "0"
select select "9"
select select "2"
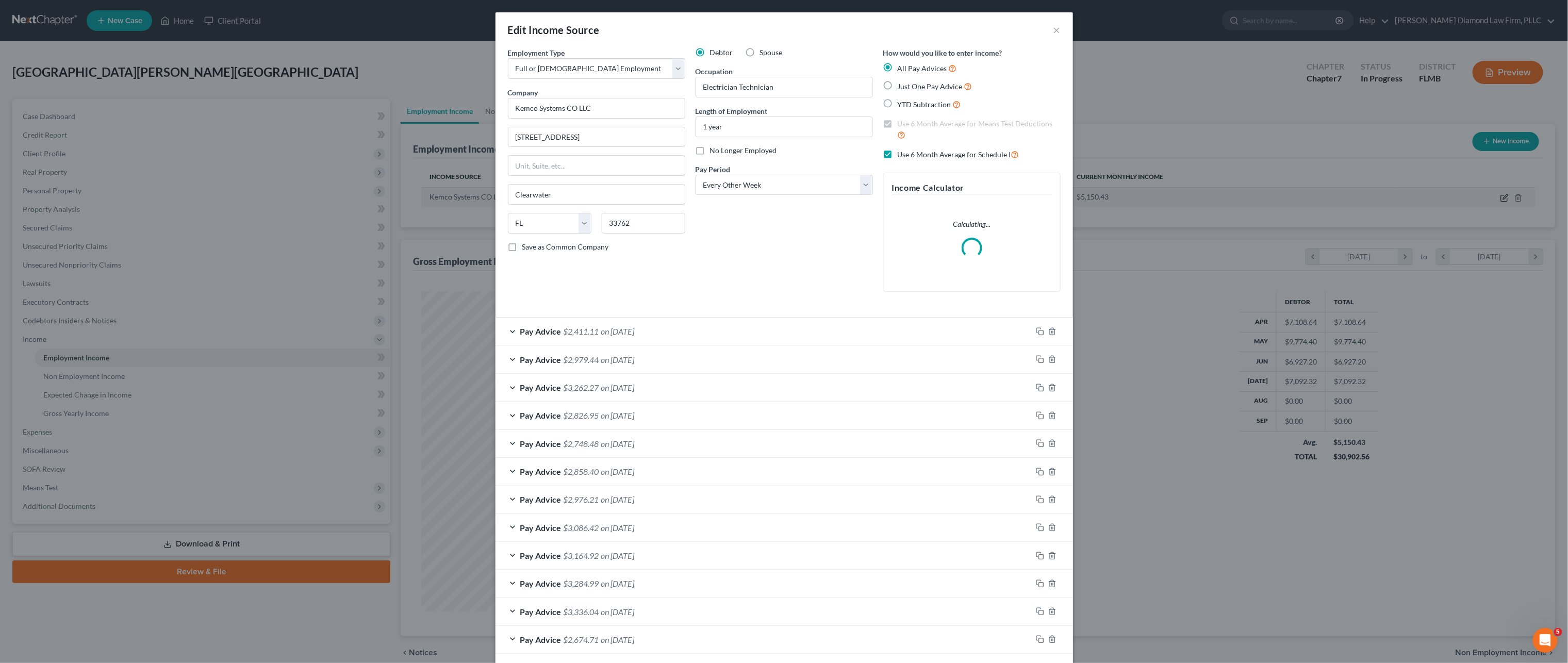
scroll to position [324, 669]
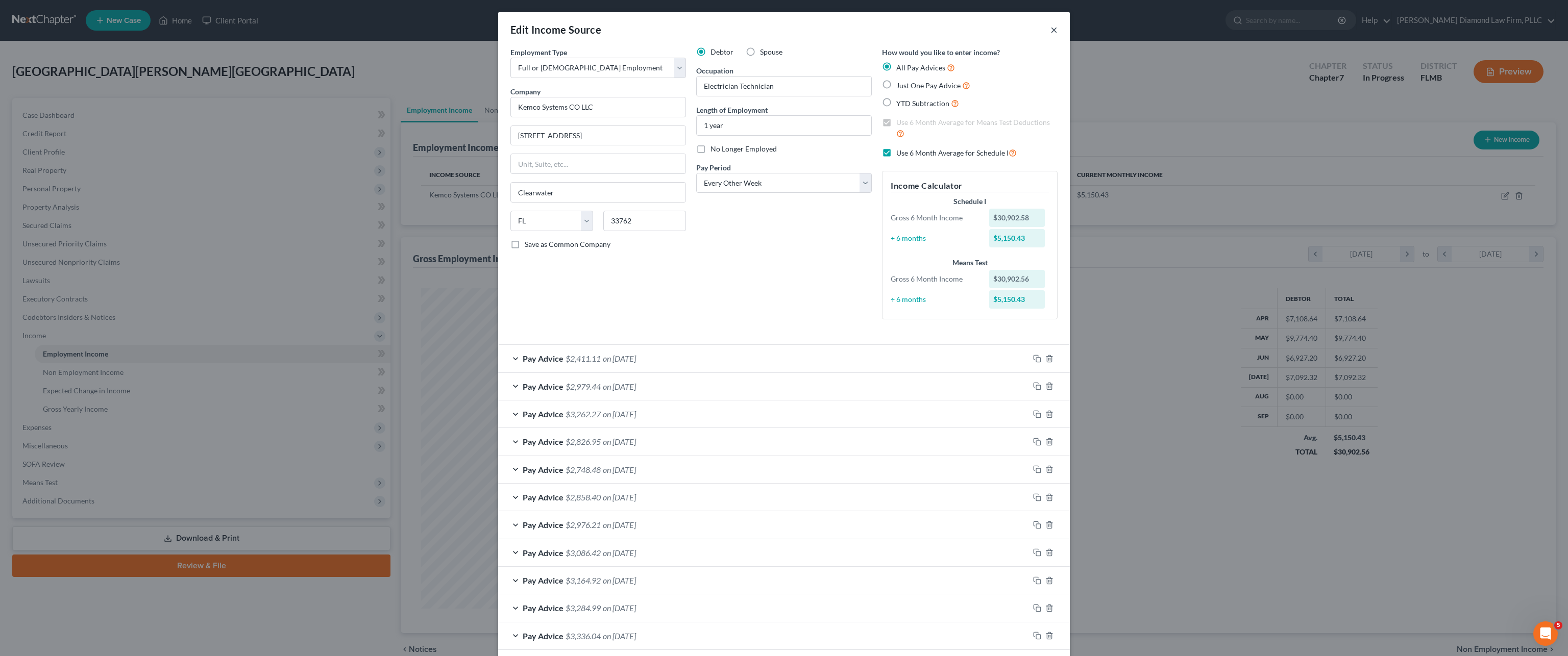
click at [1051, 24] on button "×" at bounding box center [1054, 30] width 7 height 12
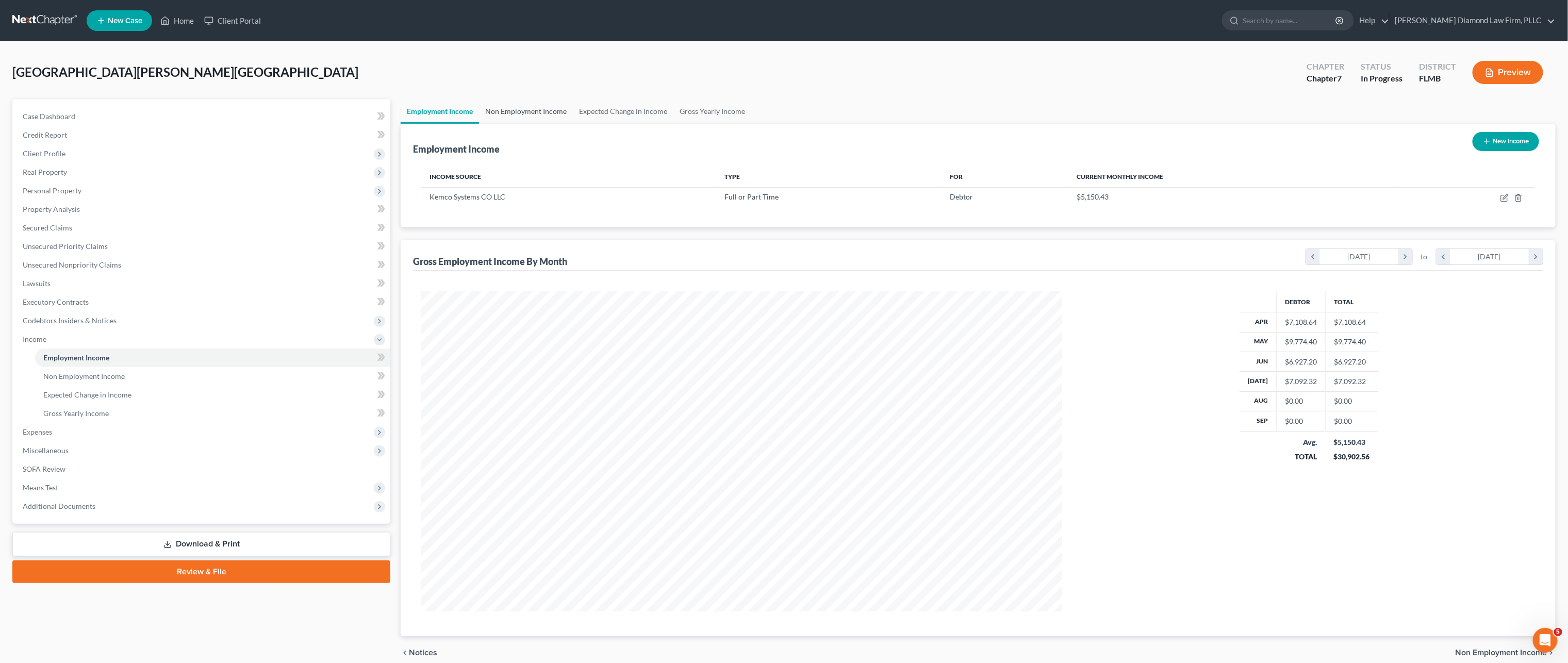
scroll to position [515406, 514959]
click at [538, 104] on link "Non Employment Income" at bounding box center [526, 111] width 94 height 25
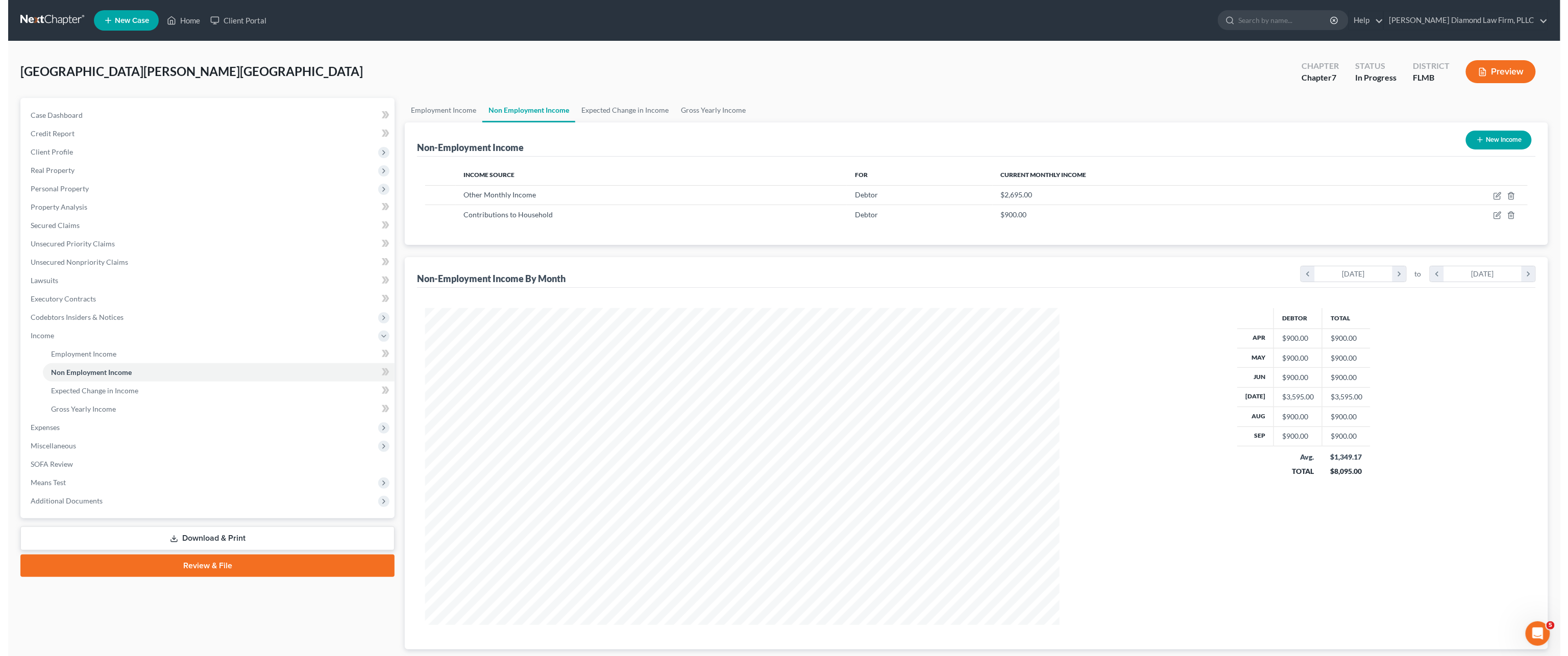
scroll to position [316, 655]
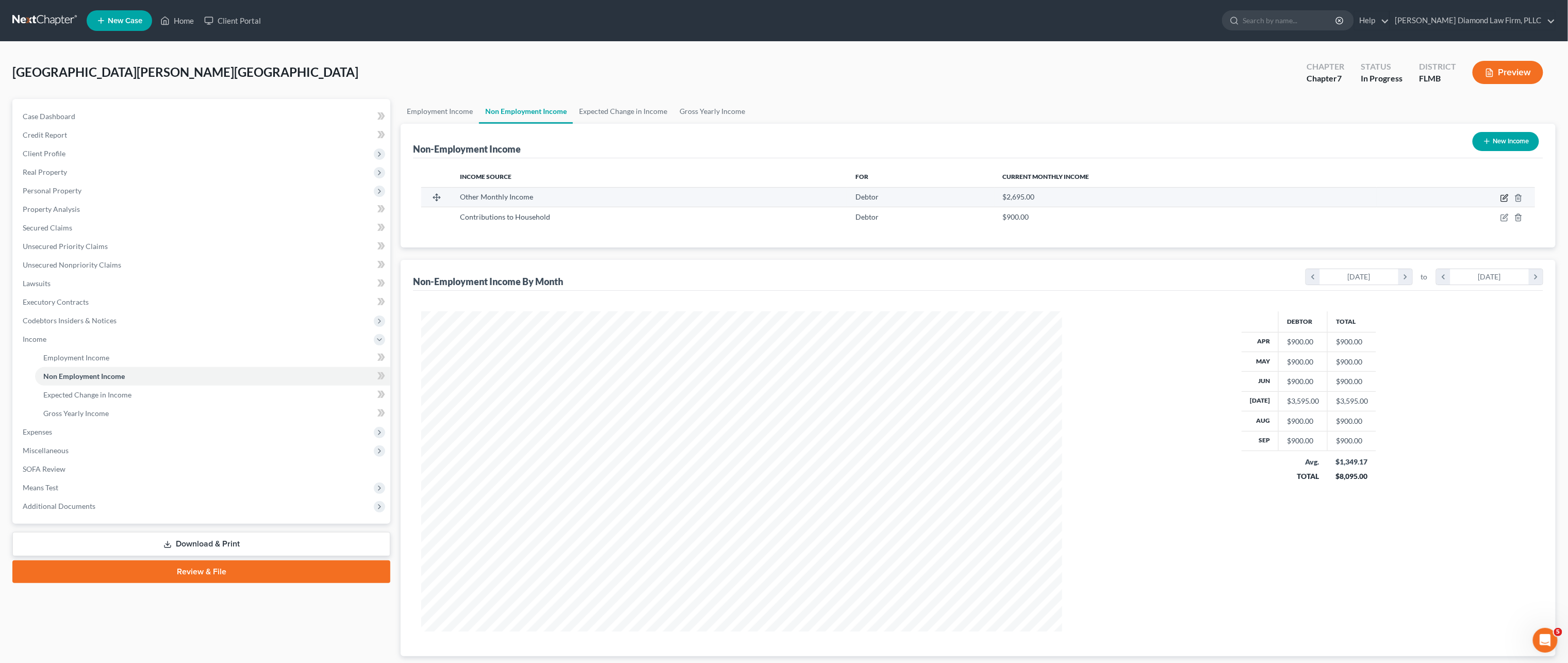
click at [1500, 197] on icon "button" at bounding box center [1504, 197] width 8 height 8
select select "13"
select select "0"
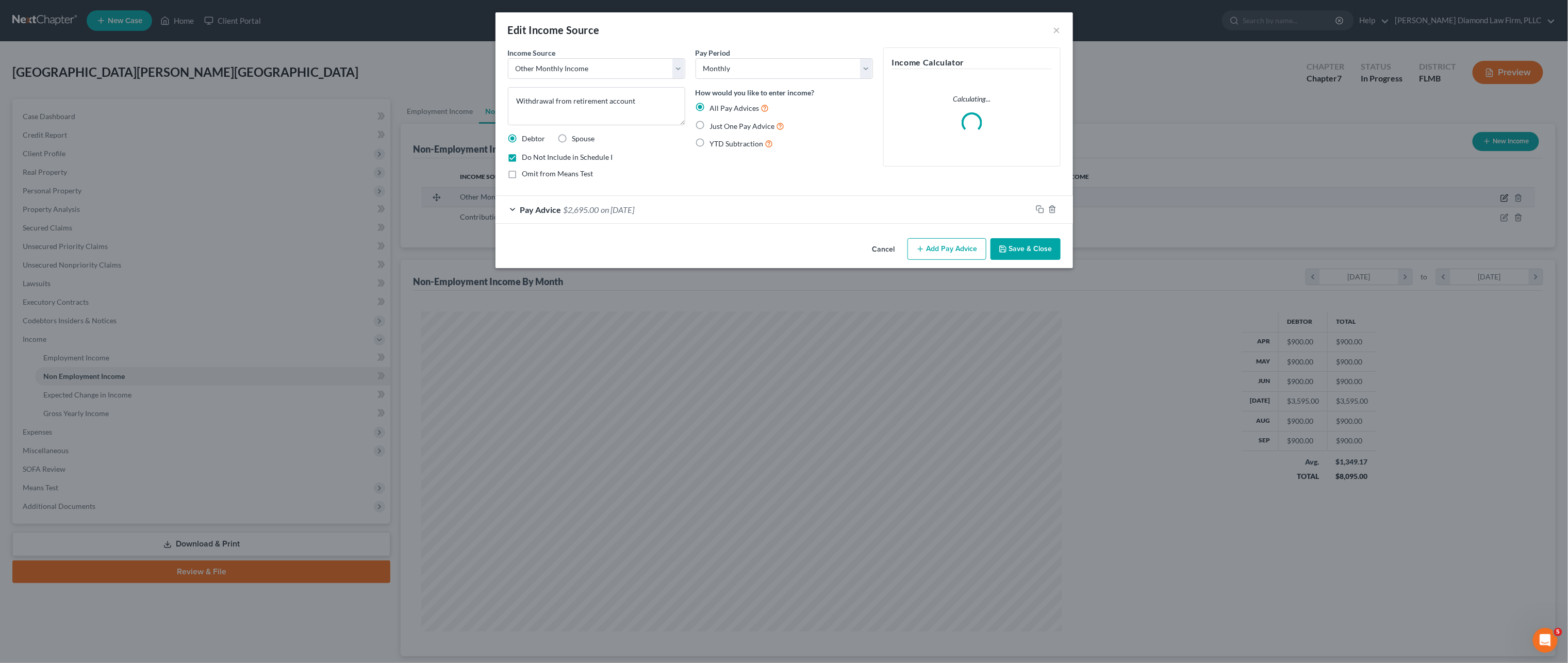
scroll to position [324, 669]
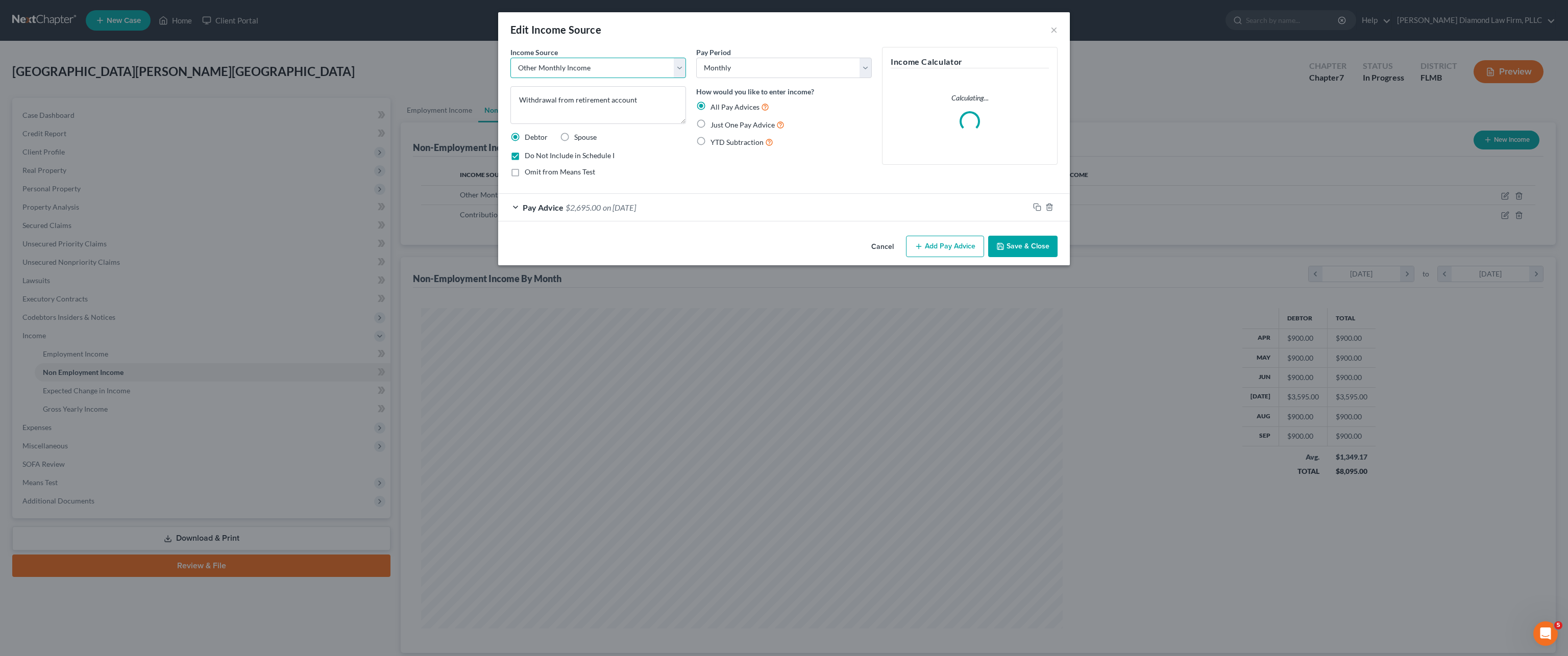
click at [678, 70] on select "Select Unemployment Disability (from employer) Pension Retirement Social Securi…" at bounding box center [598, 68] width 175 height 21
click at [675, 36] on div "Edit Income Source ×" at bounding box center [783, 29] width 572 height 35
click at [1051, 33] on button "×" at bounding box center [1054, 30] width 7 height 12
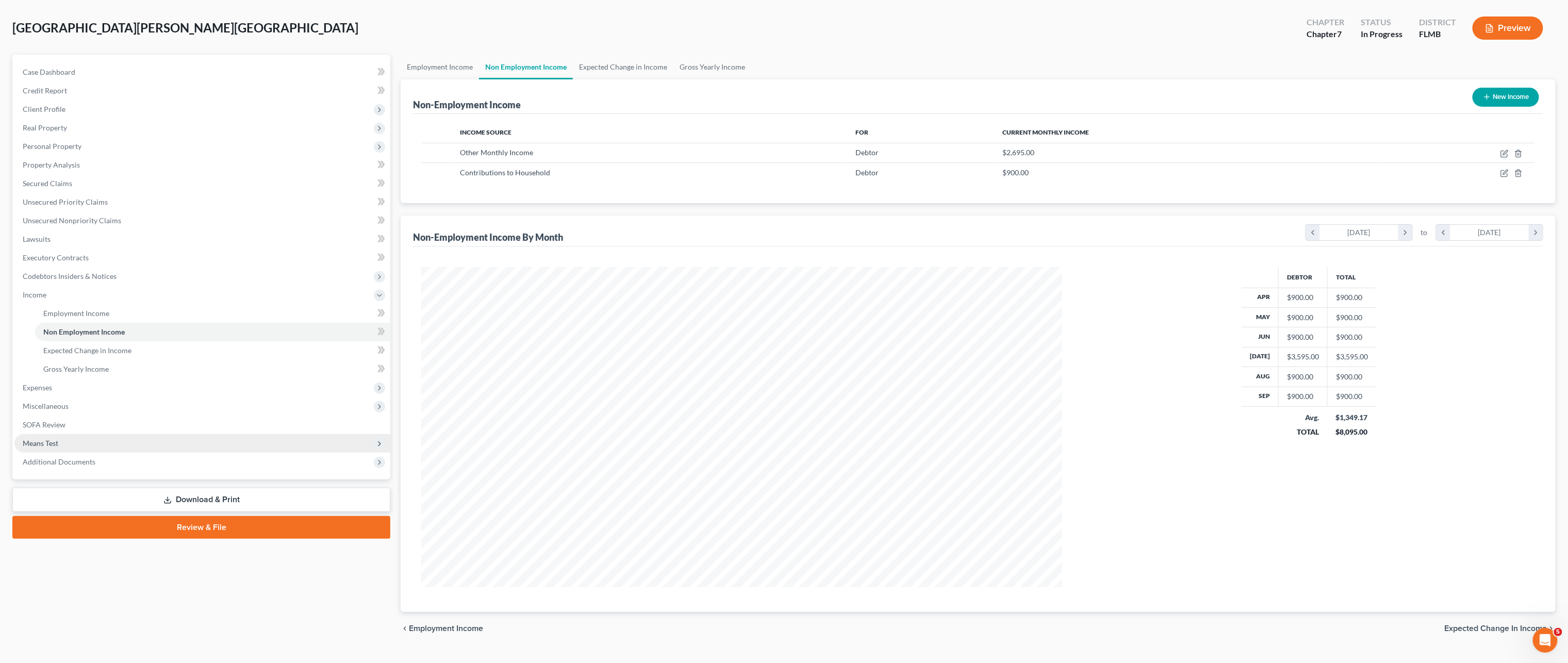
scroll to position [66, 0]
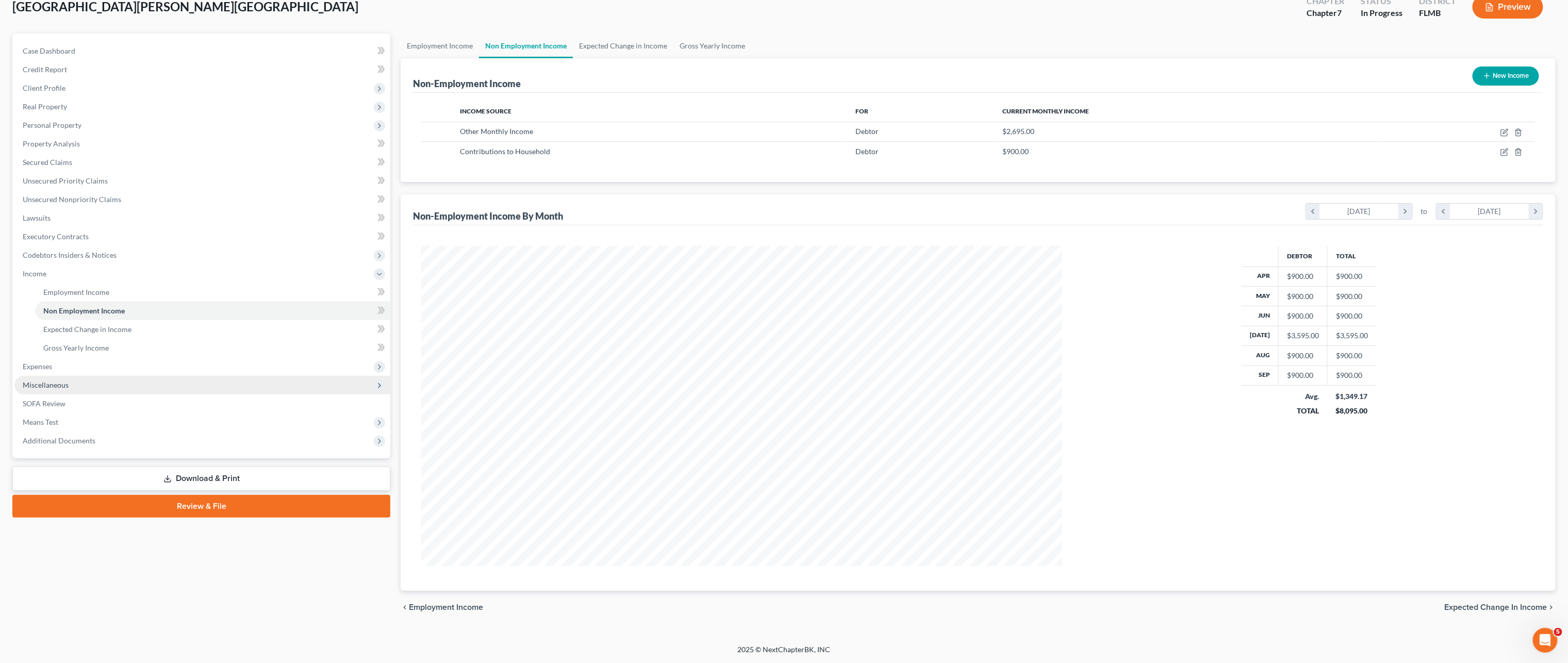
click at [76, 387] on span "Miscellaneous" at bounding box center [202, 385] width 376 height 18
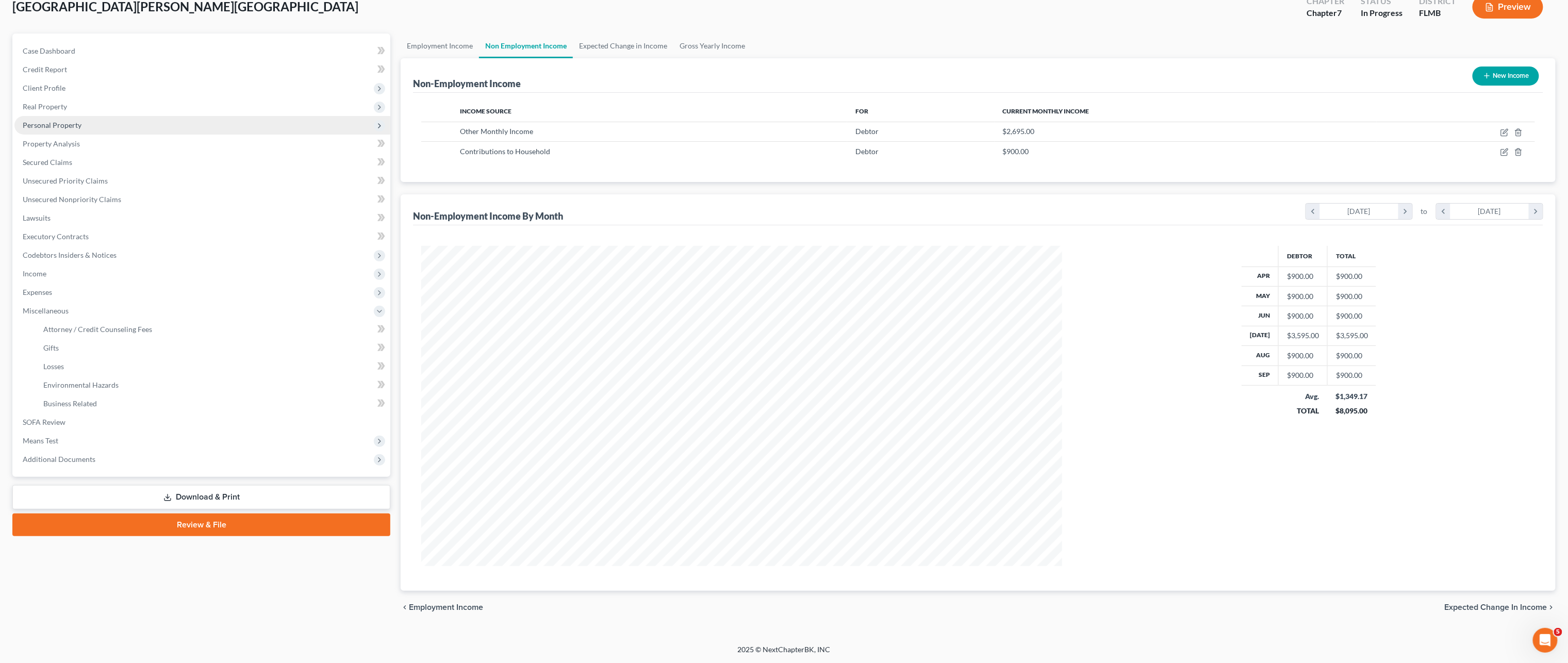
click at [76, 124] on span "Personal Property" at bounding box center [52, 125] width 59 height 9
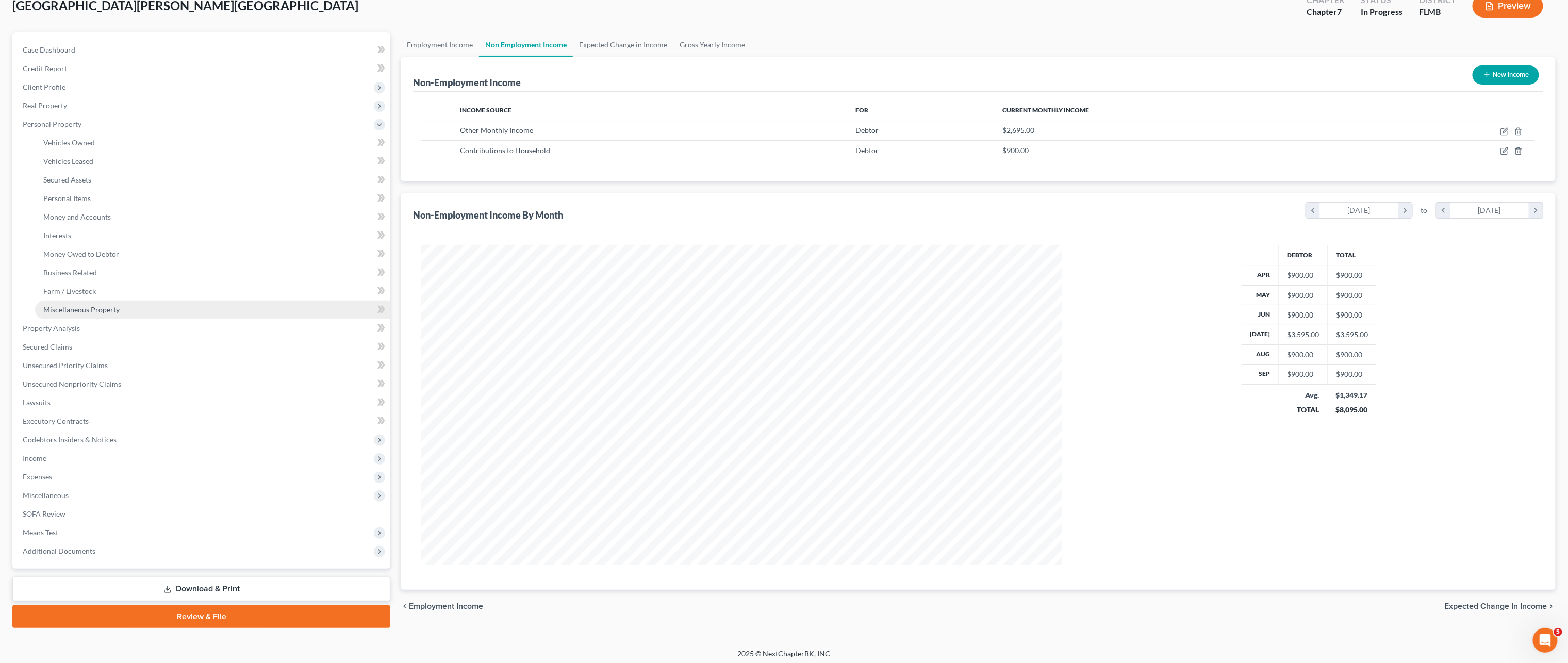
click at [76, 311] on span "Miscellaneous Property" at bounding box center [81, 309] width 76 height 9
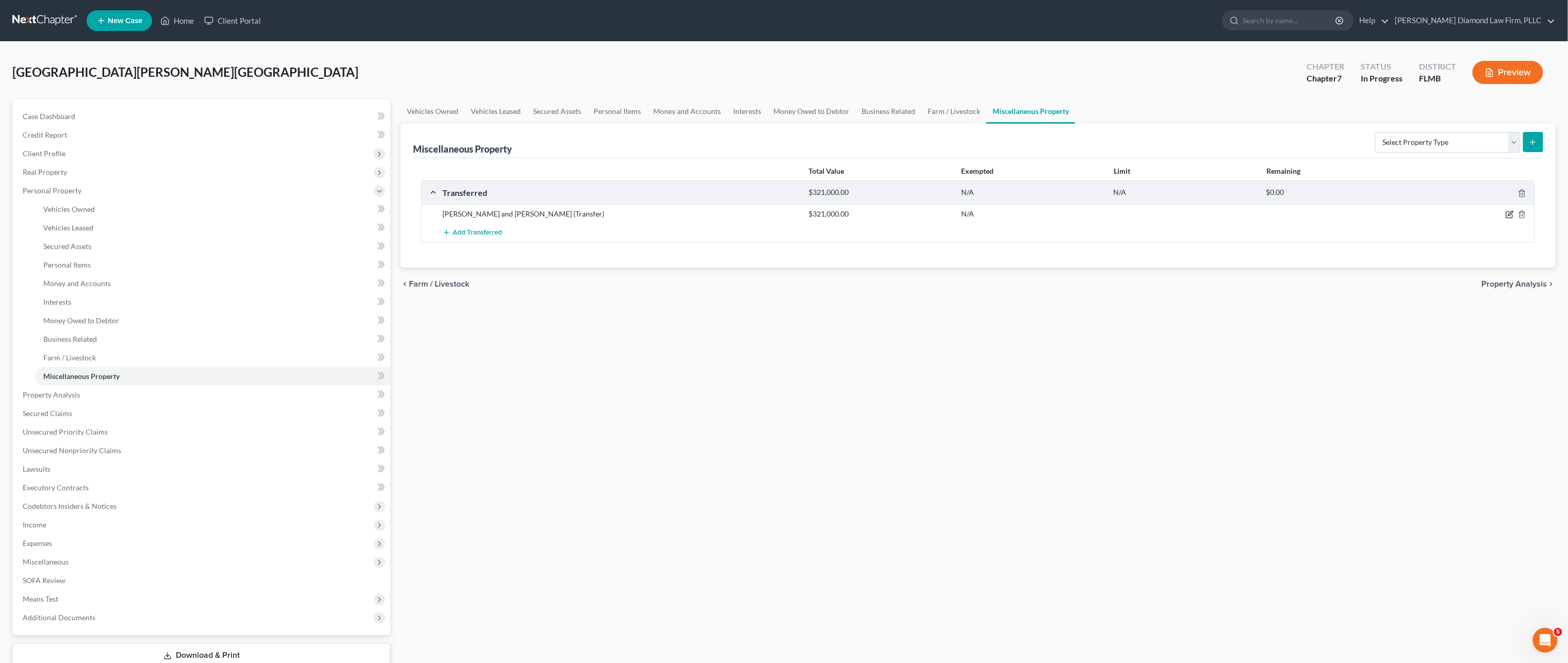
click at [1506, 216] on icon "button" at bounding box center [1510, 214] width 8 height 8
select select "Ordinary ([DATE])"
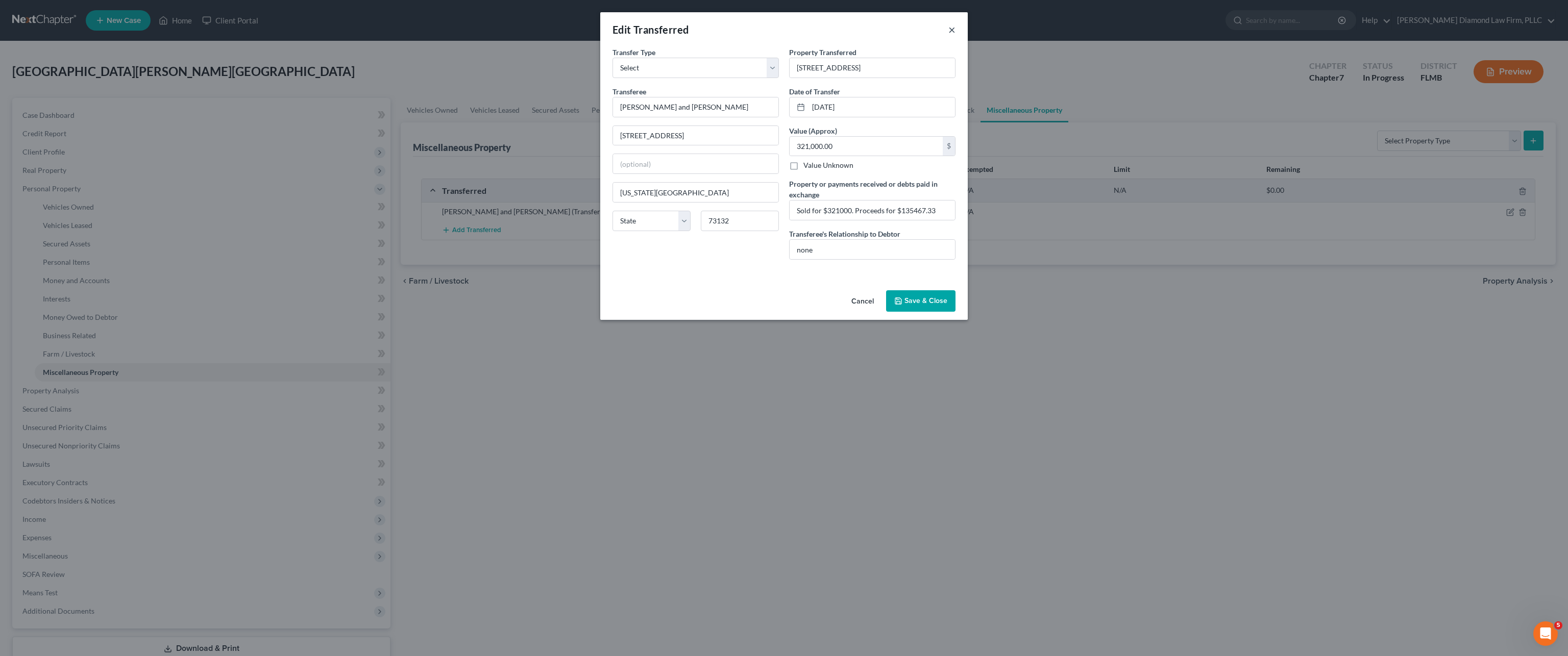
click at [950, 32] on button "×" at bounding box center [952, 30] width 7 height 12
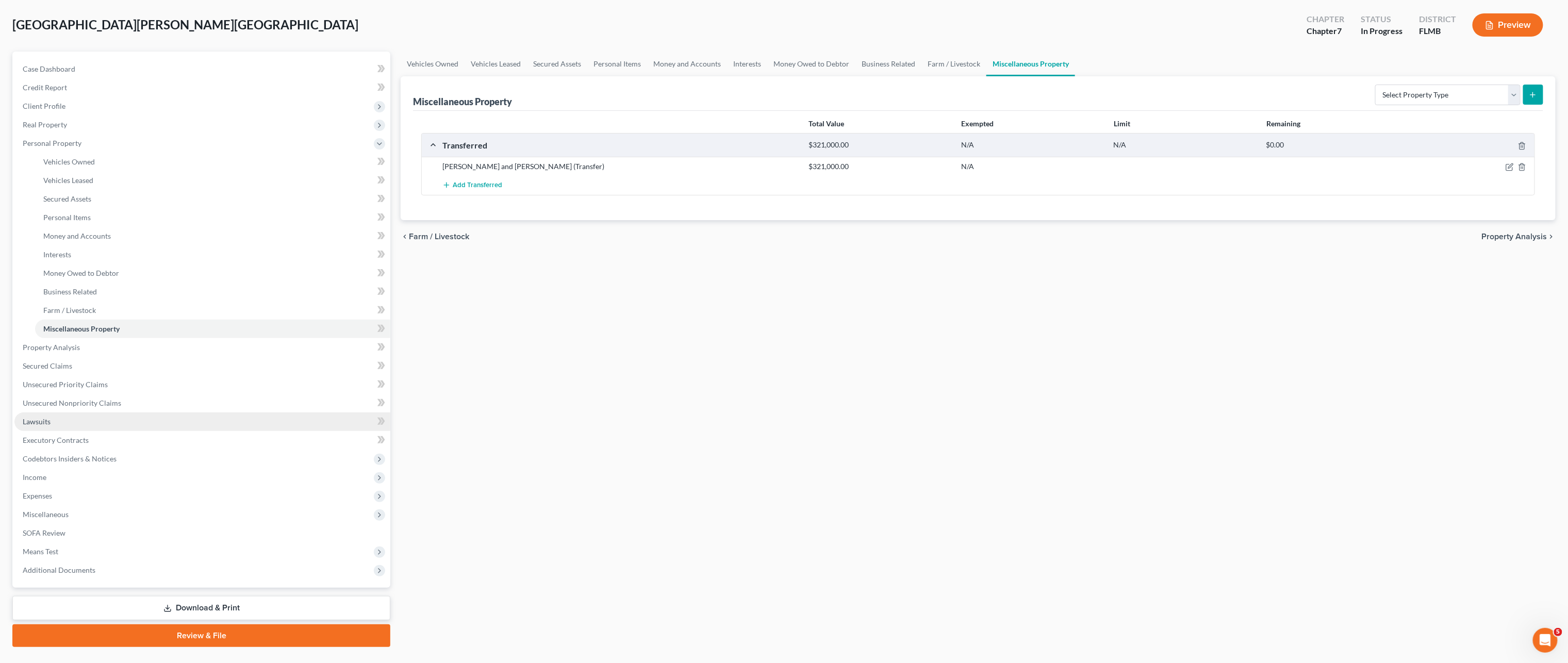
scroll to position [71, 0]
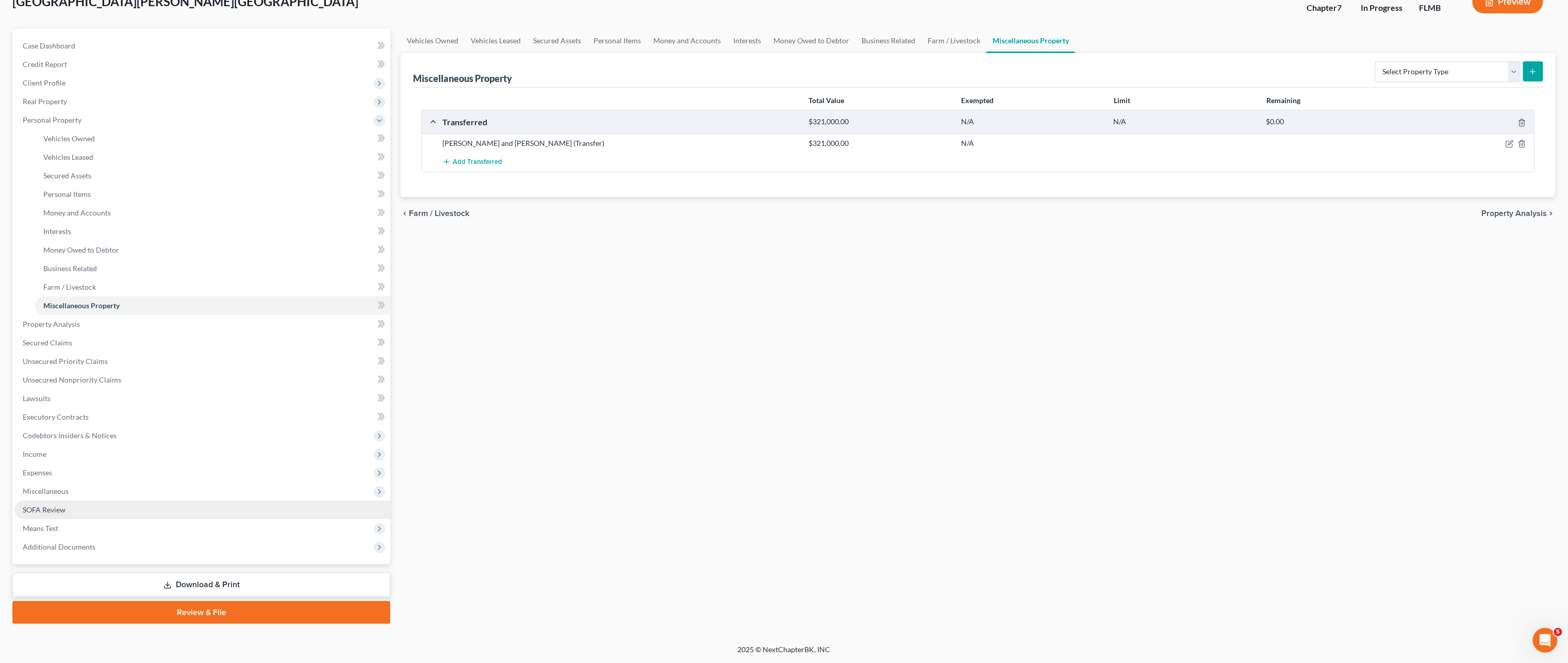
click at [87, 509] on link "SOFA Review" at bounding box center [202, 510] width 376 height 18
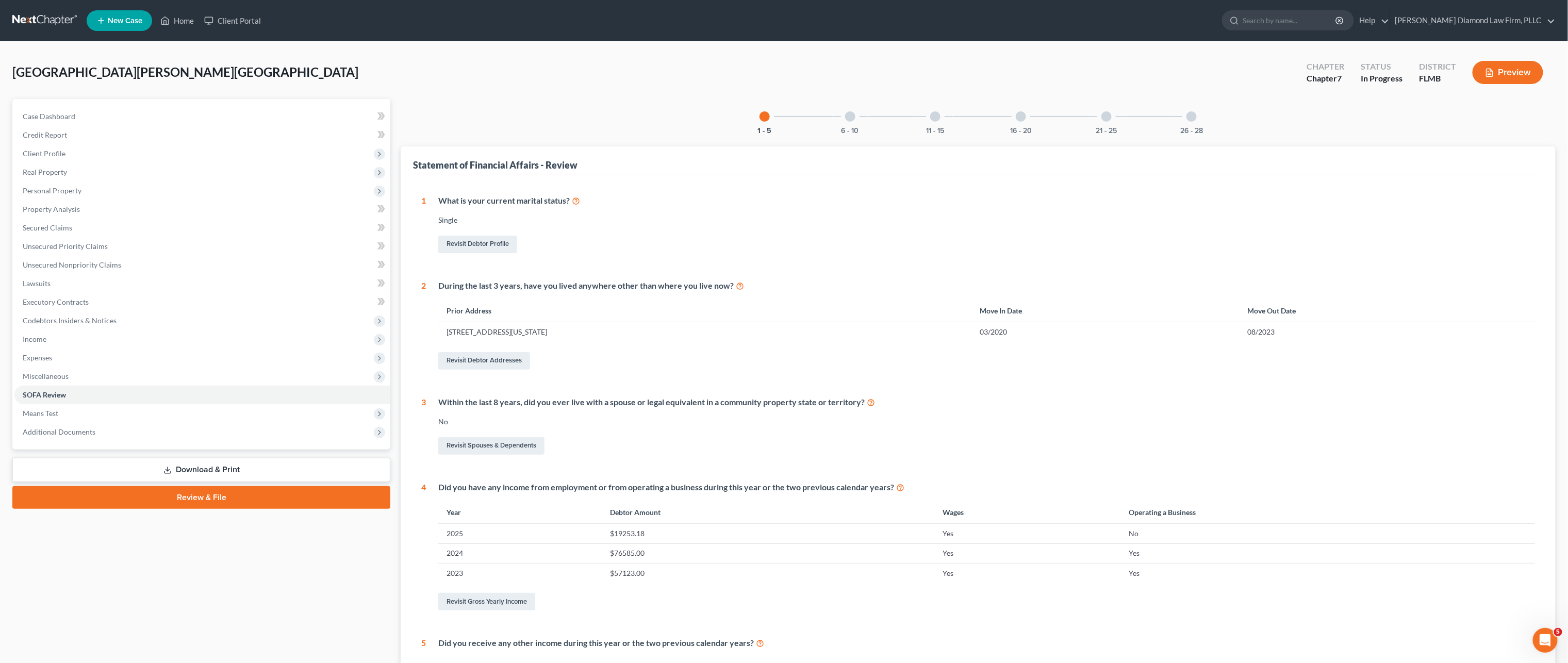
click at [852, 120] on div at bounding box center [850, 116] width 10 height 10
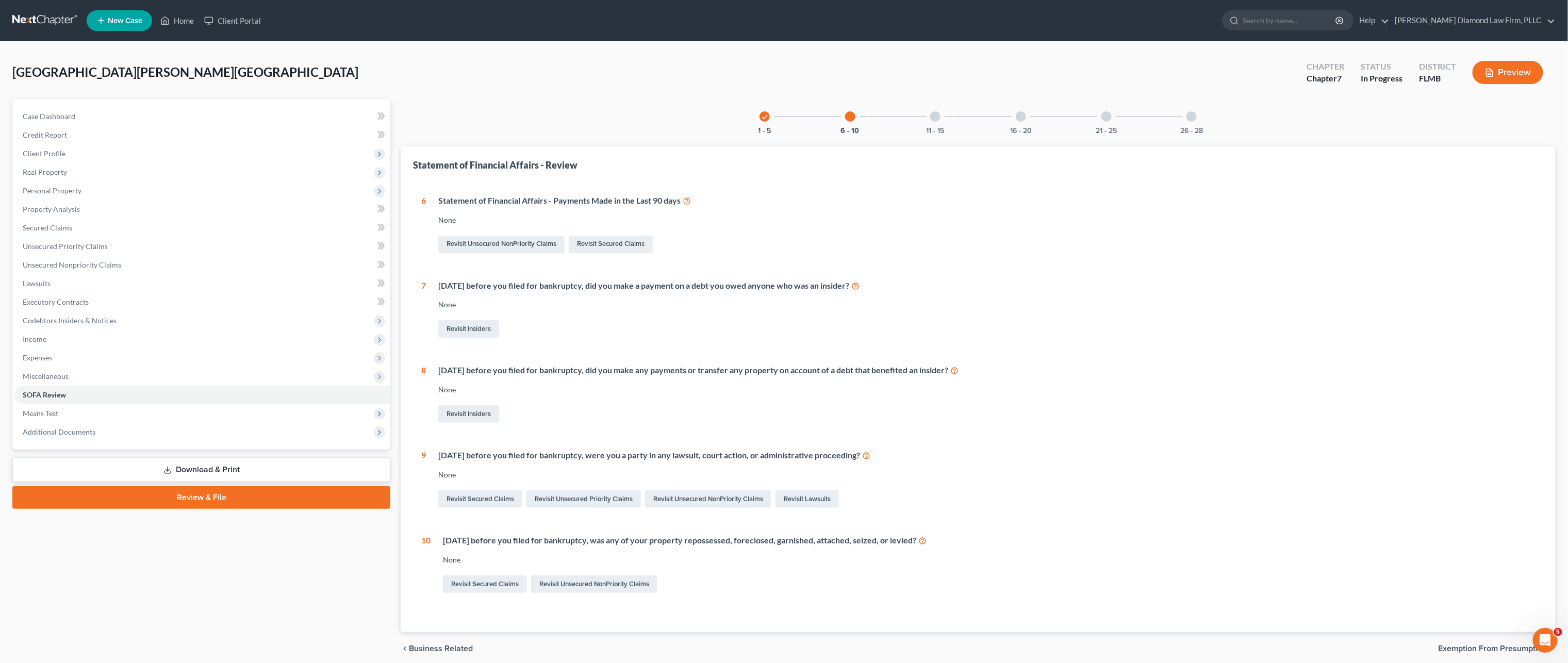
click at [938, 117] on div at bounding box center [935, 116] width 10 height 10
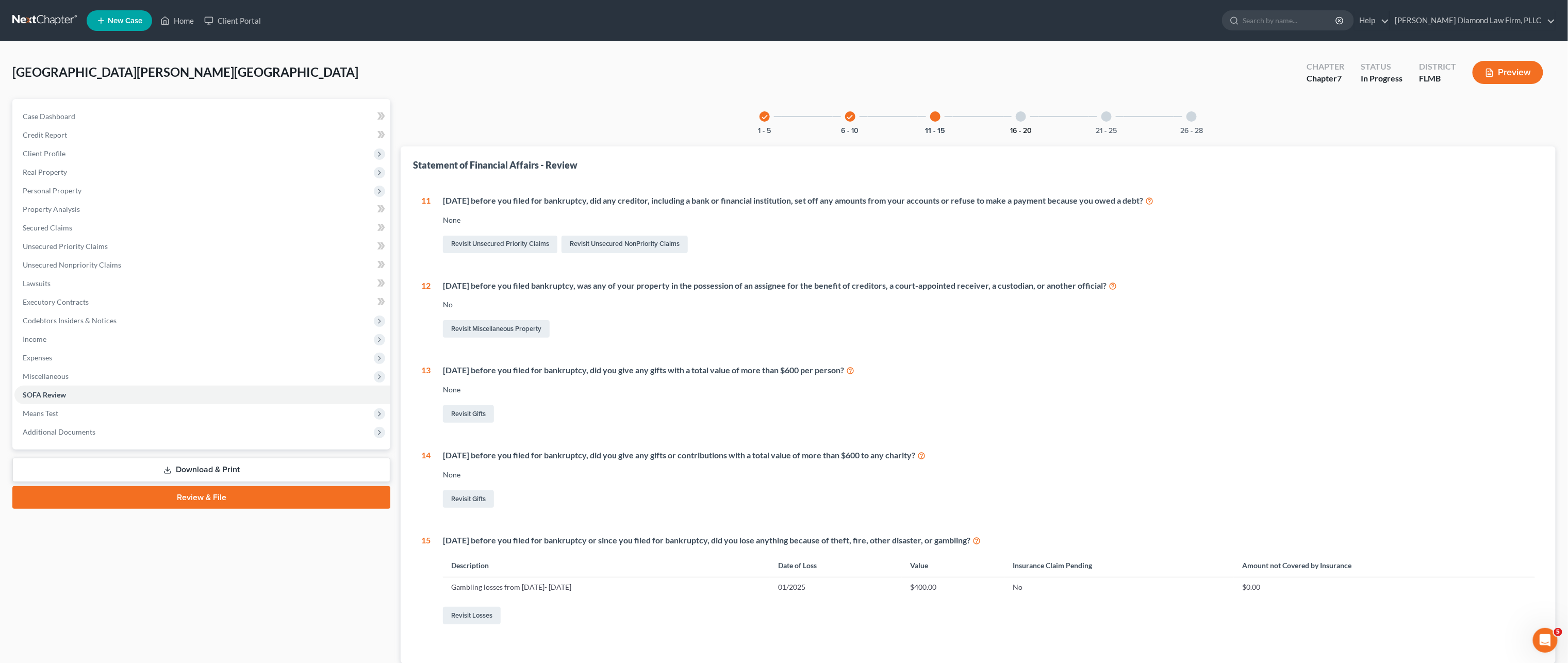
click at [1029, 130] on button "16 - 20" at bounding box center [1021, 131] width 22 height 7
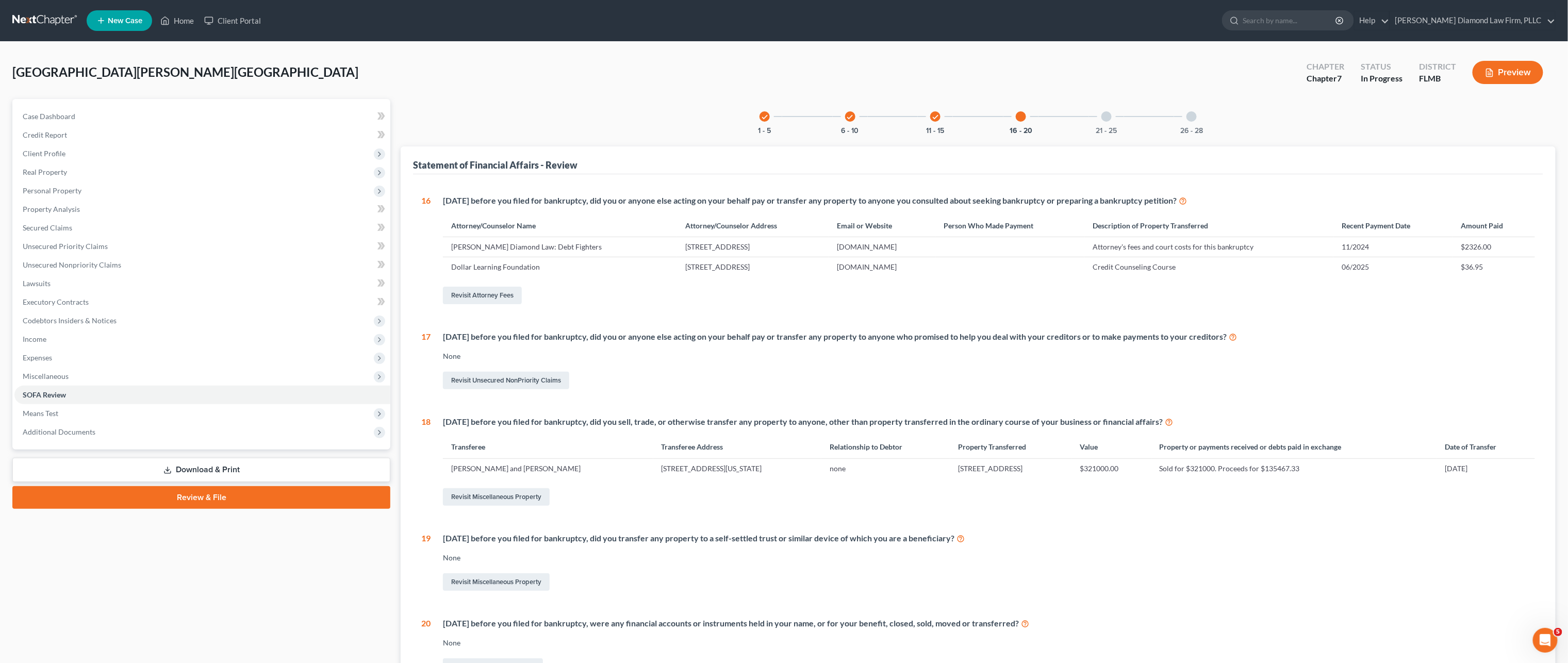
drag, startPoint x: 1112, startPoint y: 120, endPoint x: 1124, endPoint y: 178, distance: 59.2
click at [1112, 119] on div "21 - 25" at bounding box center [1106, 116] width 35 height 35
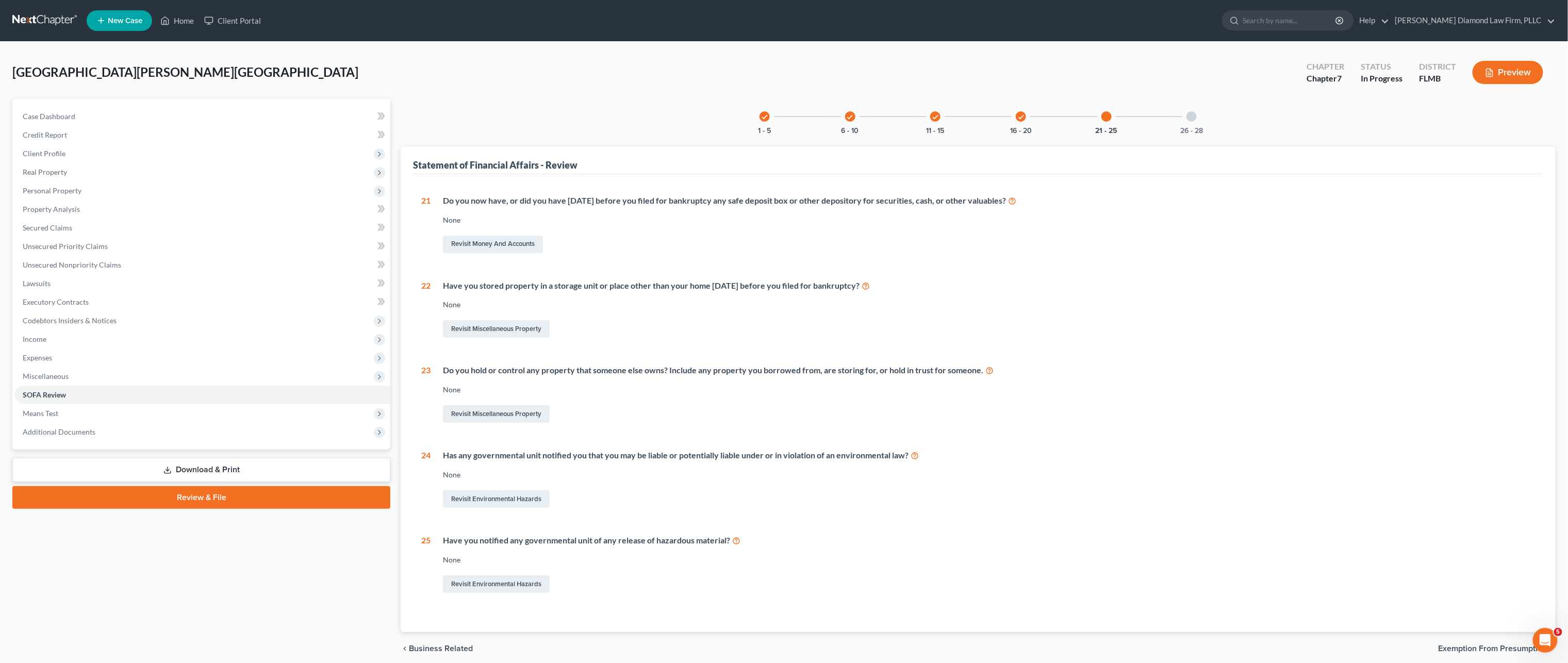
click at [1192, 123] on div "26 - 28" at bounding box center [1191, 116] width 35 height 35
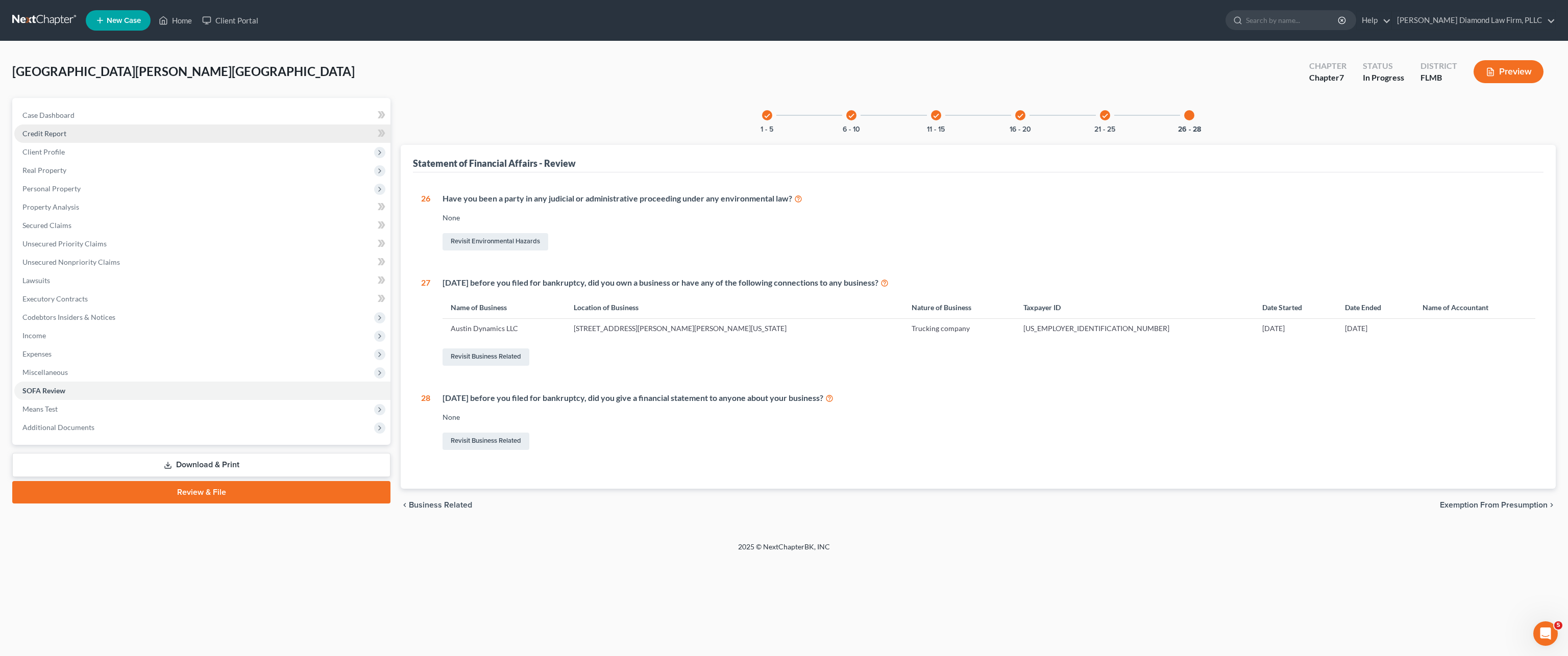
click at [61, 133] on span "Credit Report" at bounding box center [44, 133] width 44 height 9
